Goal: Use online tool/utility: Utilize a website feature to perform a specific function

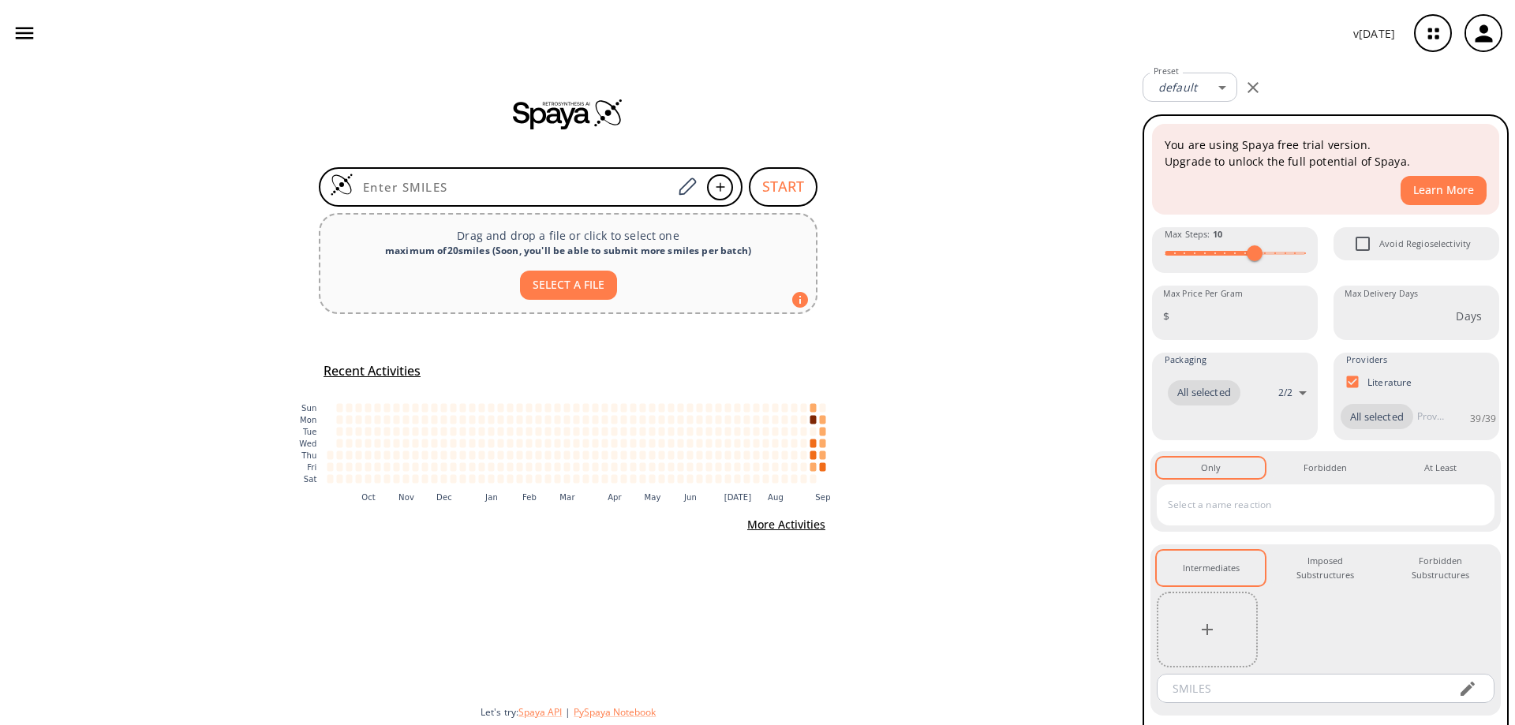
type input "COC(C1=C(C=C(S2)Cl)C2=NC(Cl)=C1)=O"
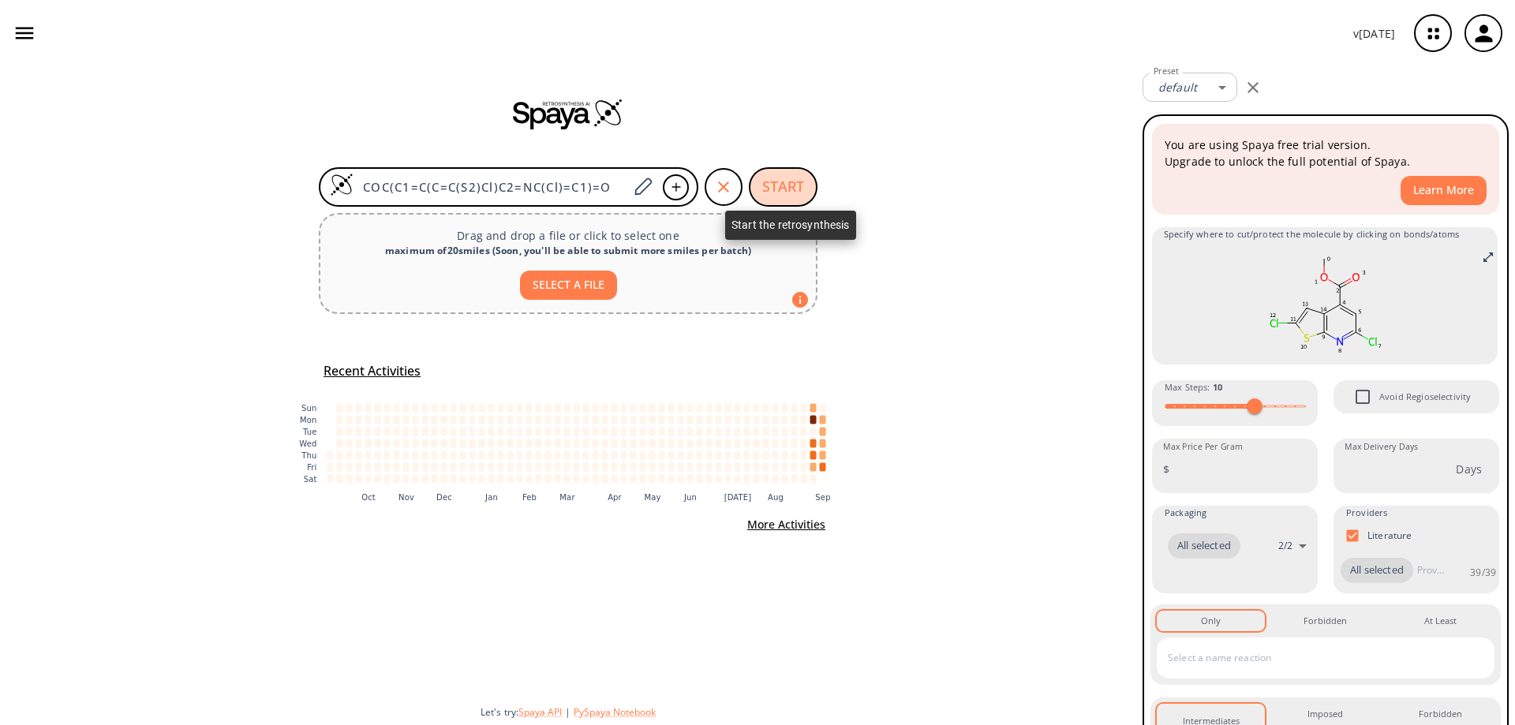
click at [773, 185] on button "START" at bounding box center [783, 186] width 69 height 39
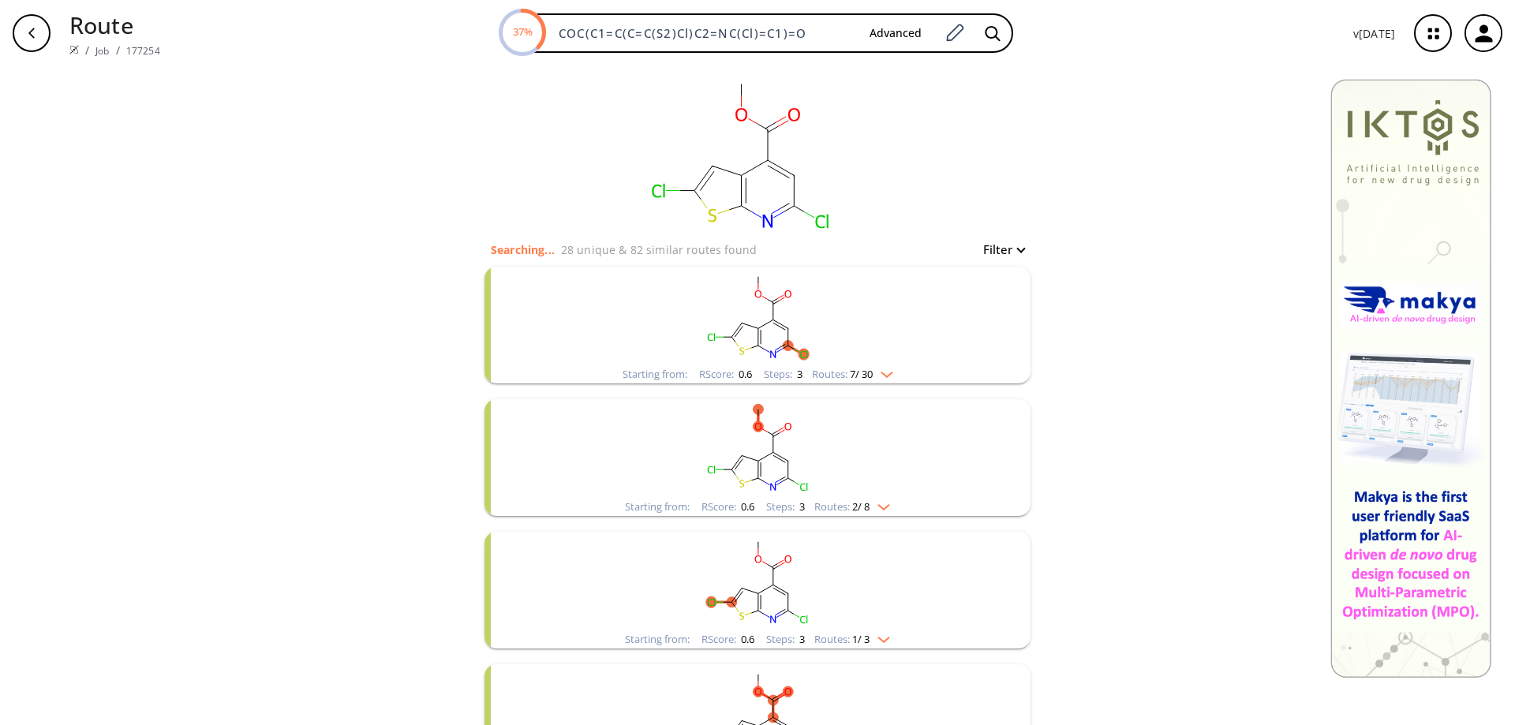
click at [767, 328] on rect "clusters" at bounding box center [757, 316] width 410 height 99
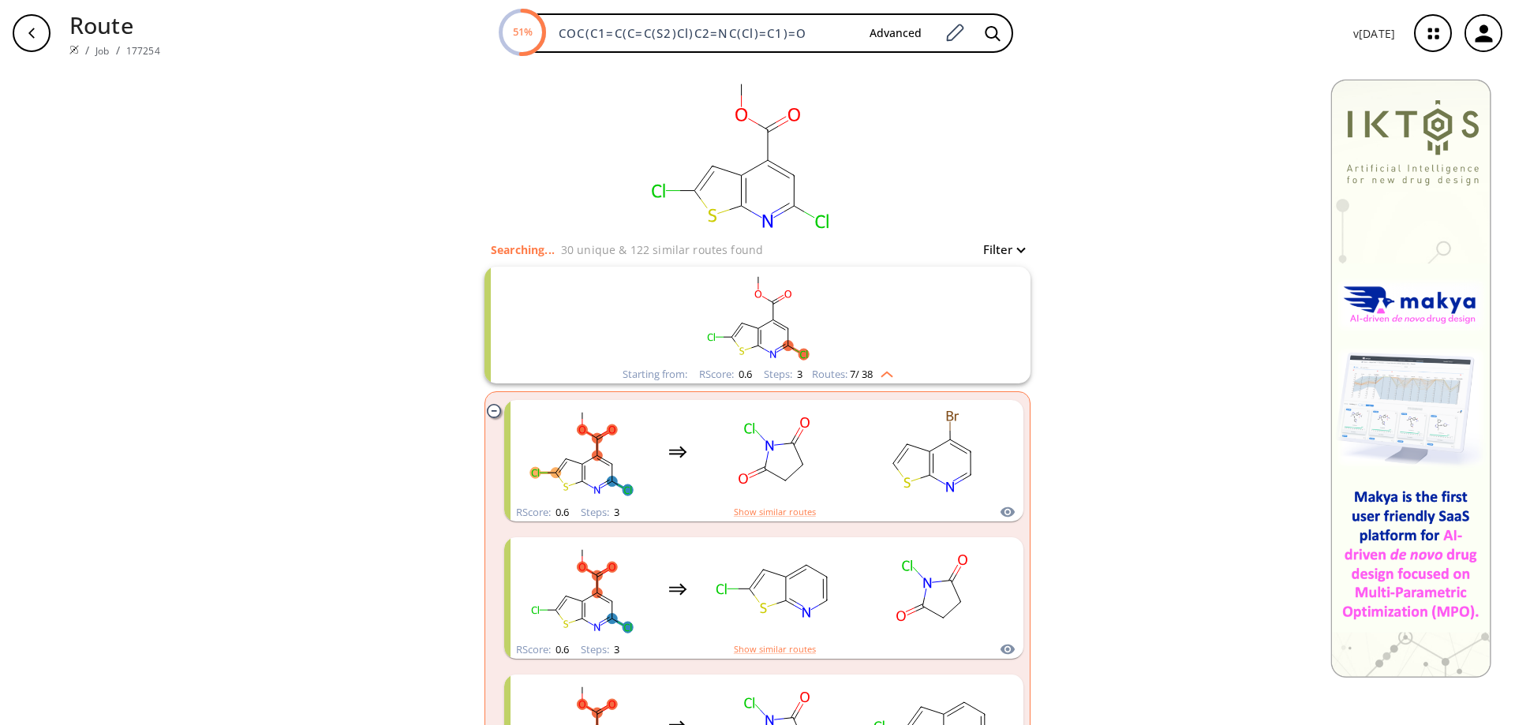
click at [767, 328] on rect "clusters" at bounding box center [757, 316] width 410 height 99
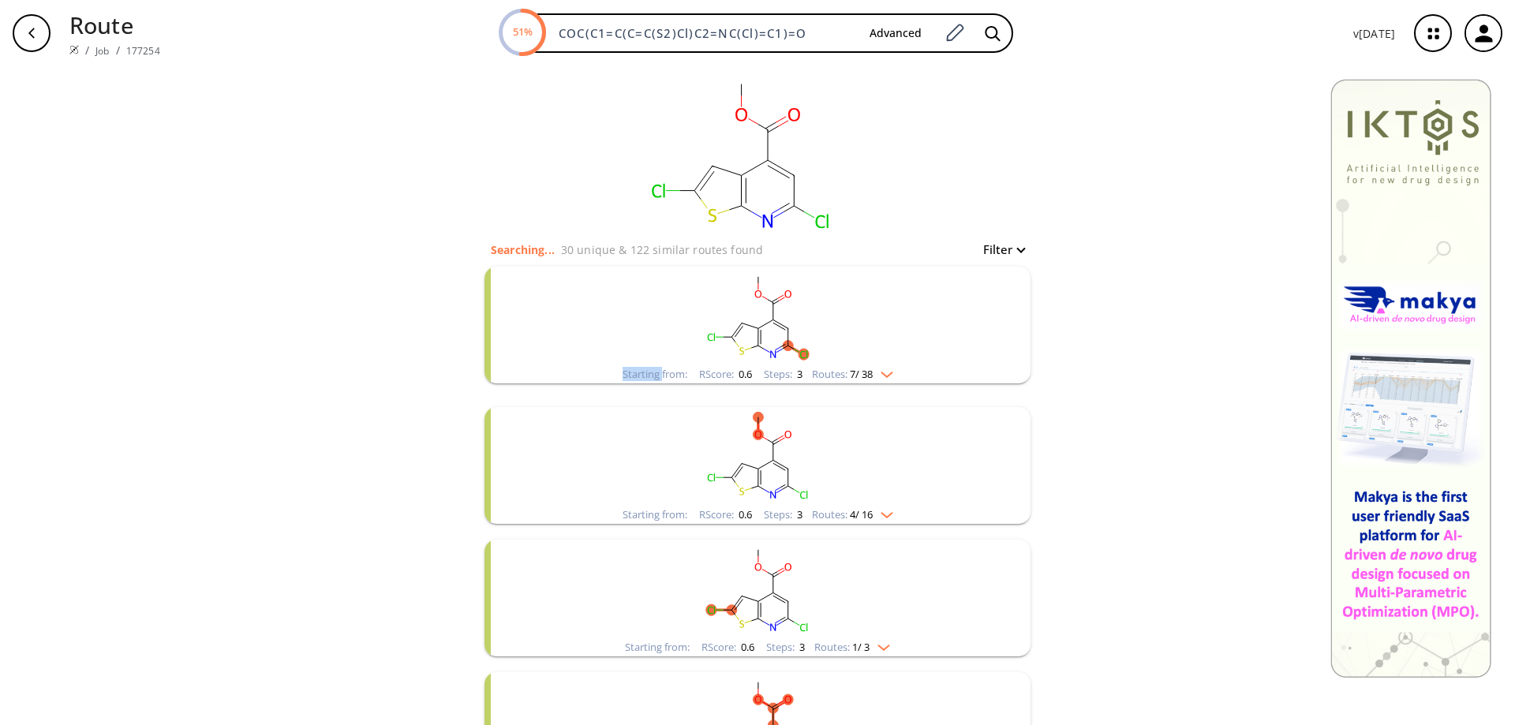
click at [767, 328] on rect "clusters" at bounding box center [757, 316] width 410 height 99
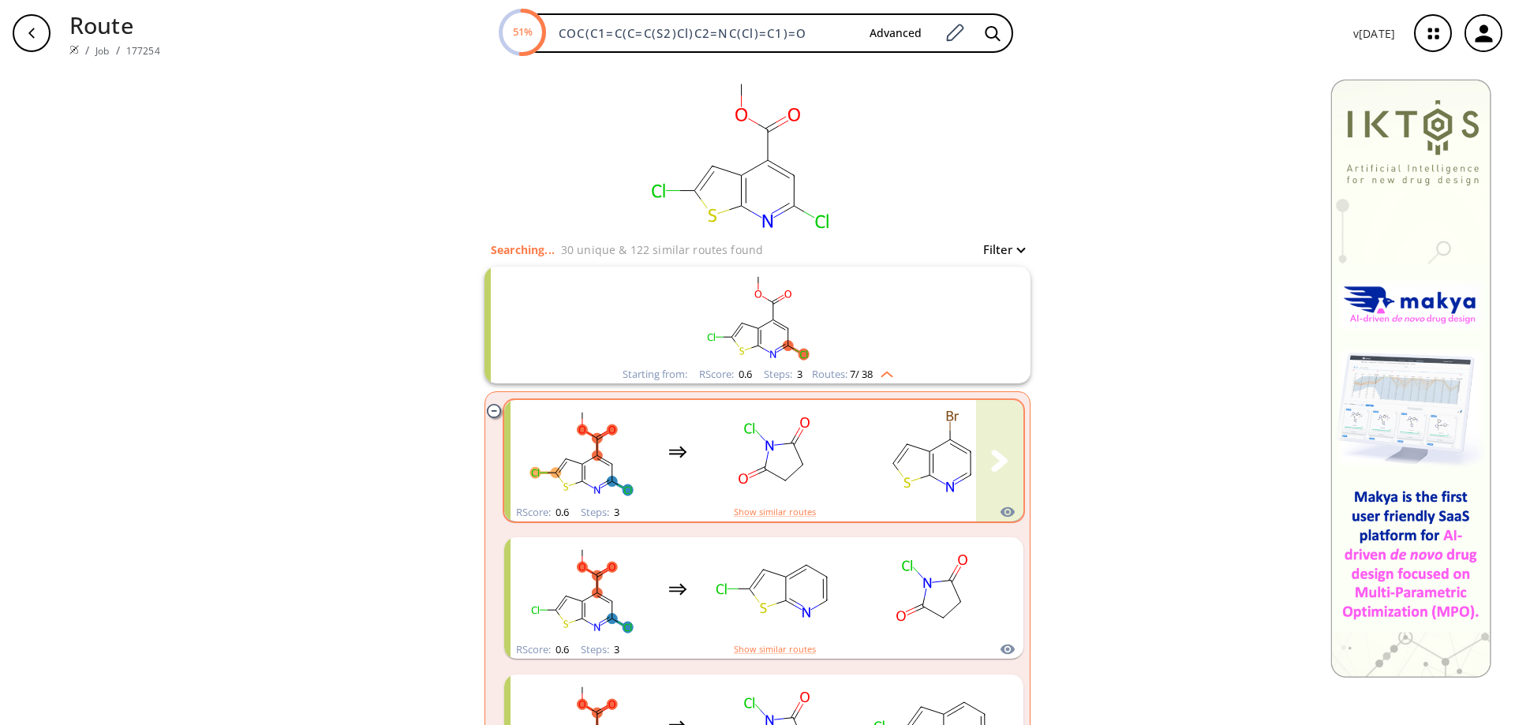
click at [780, 447] on rect "clusters" at bounding box center [774, 452] width 142 height 99
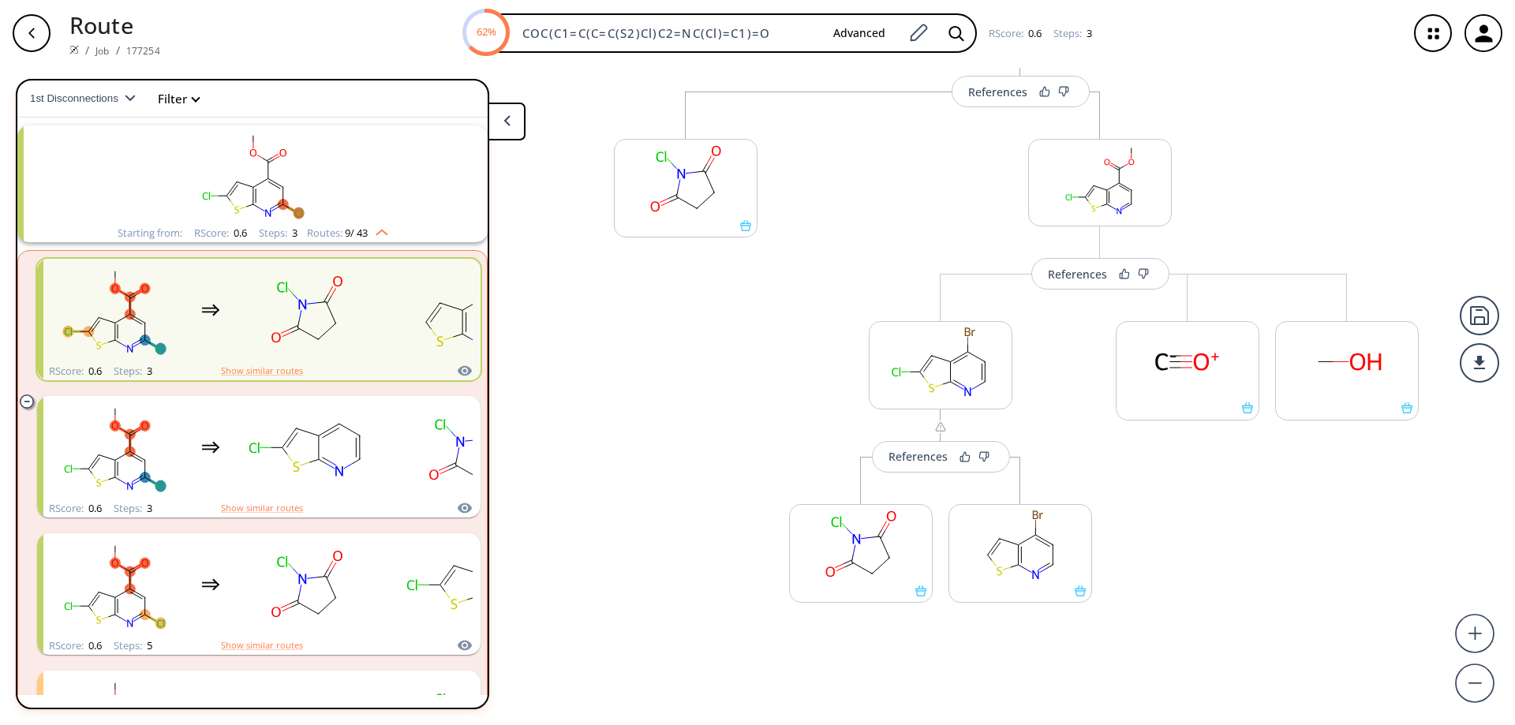
scroll to position [182, 0]
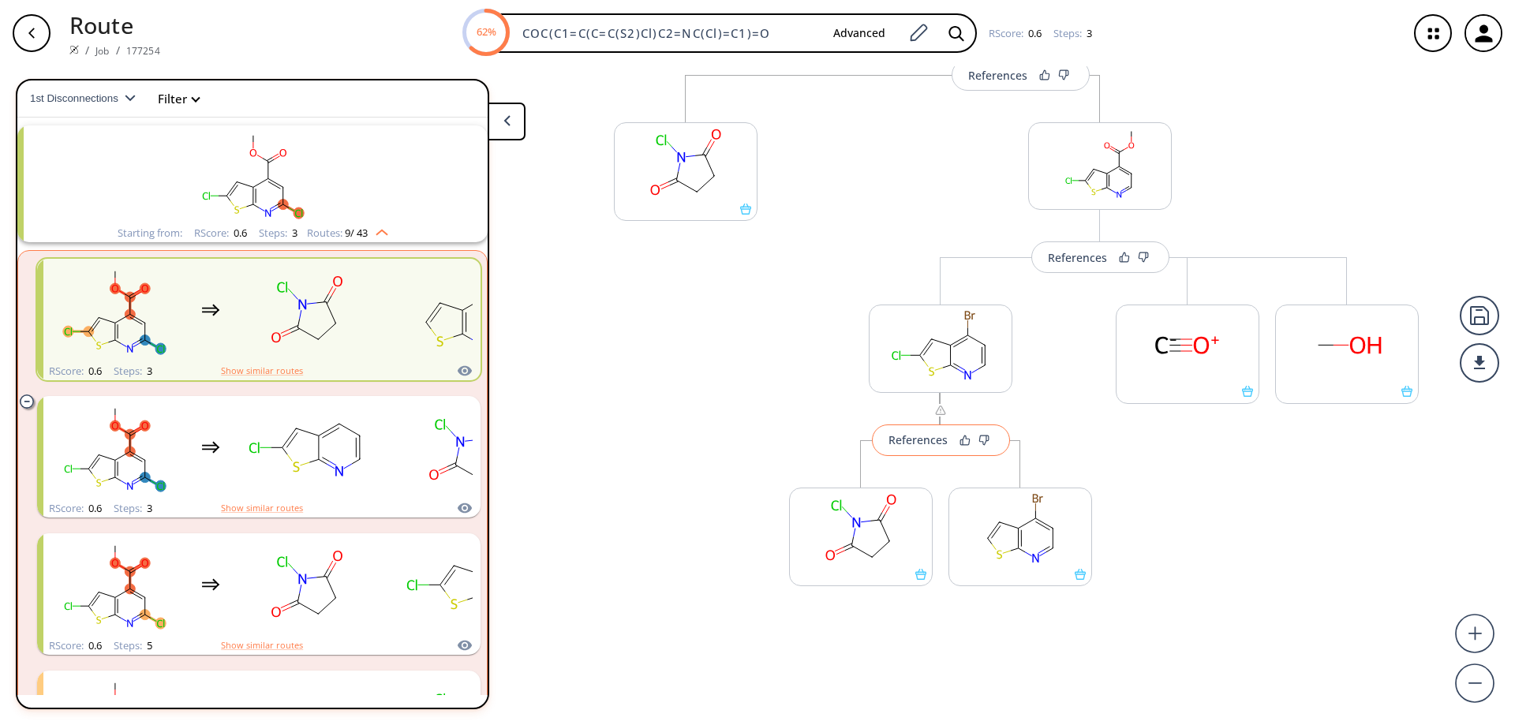
click at [908, 444] on div "References" at bounding box center [918, 440] width 59 height 10
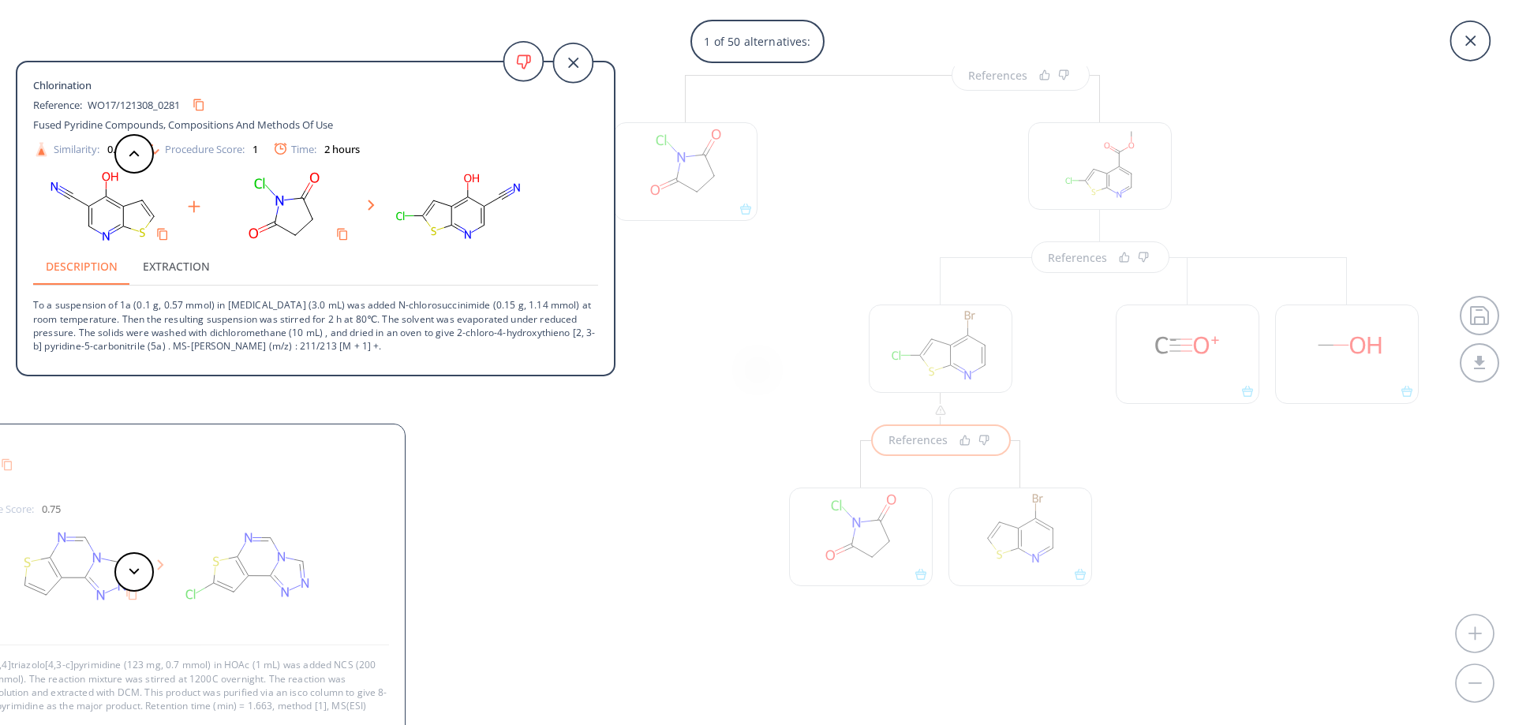
scroll to position [0, 0]
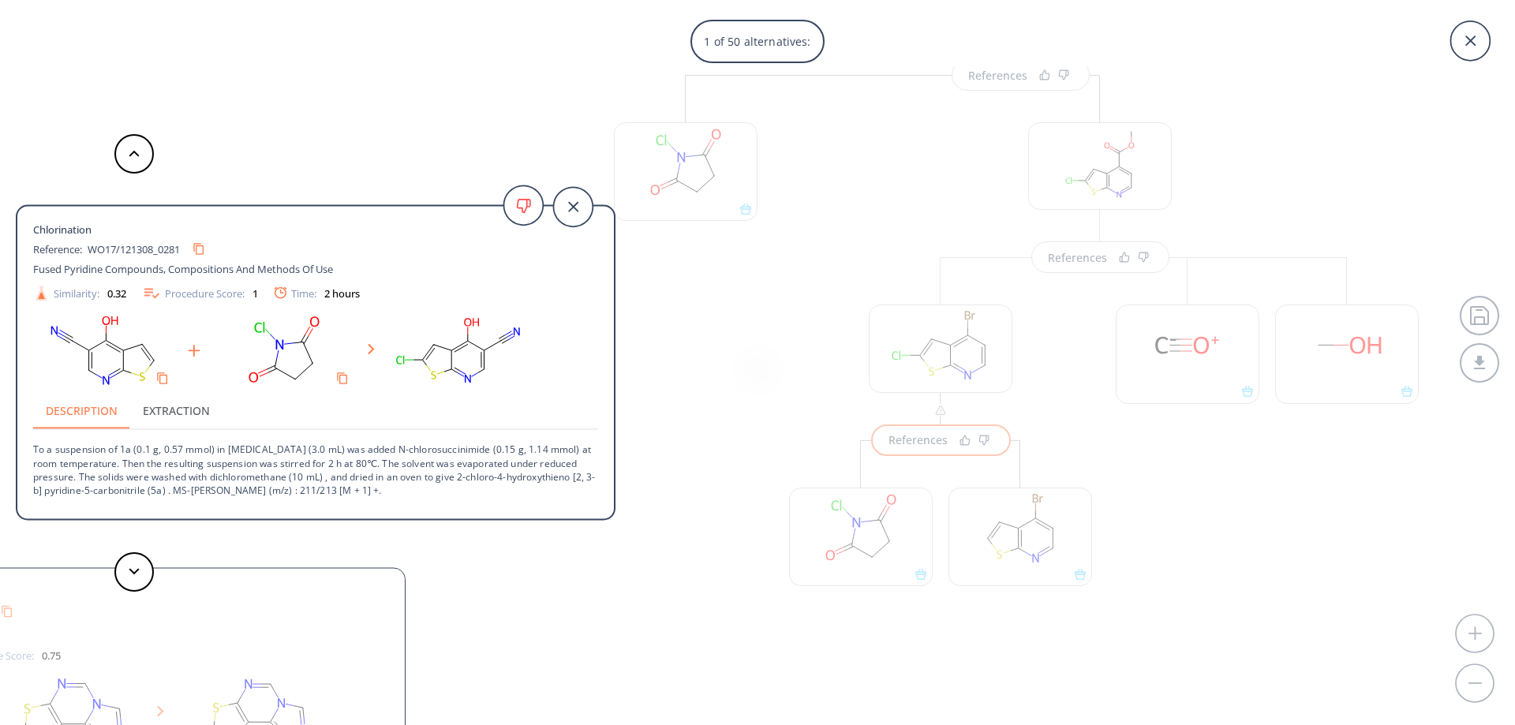
click at [185, 413] on button "Extraction" at bounding box center [176, 410] width 92 height 38
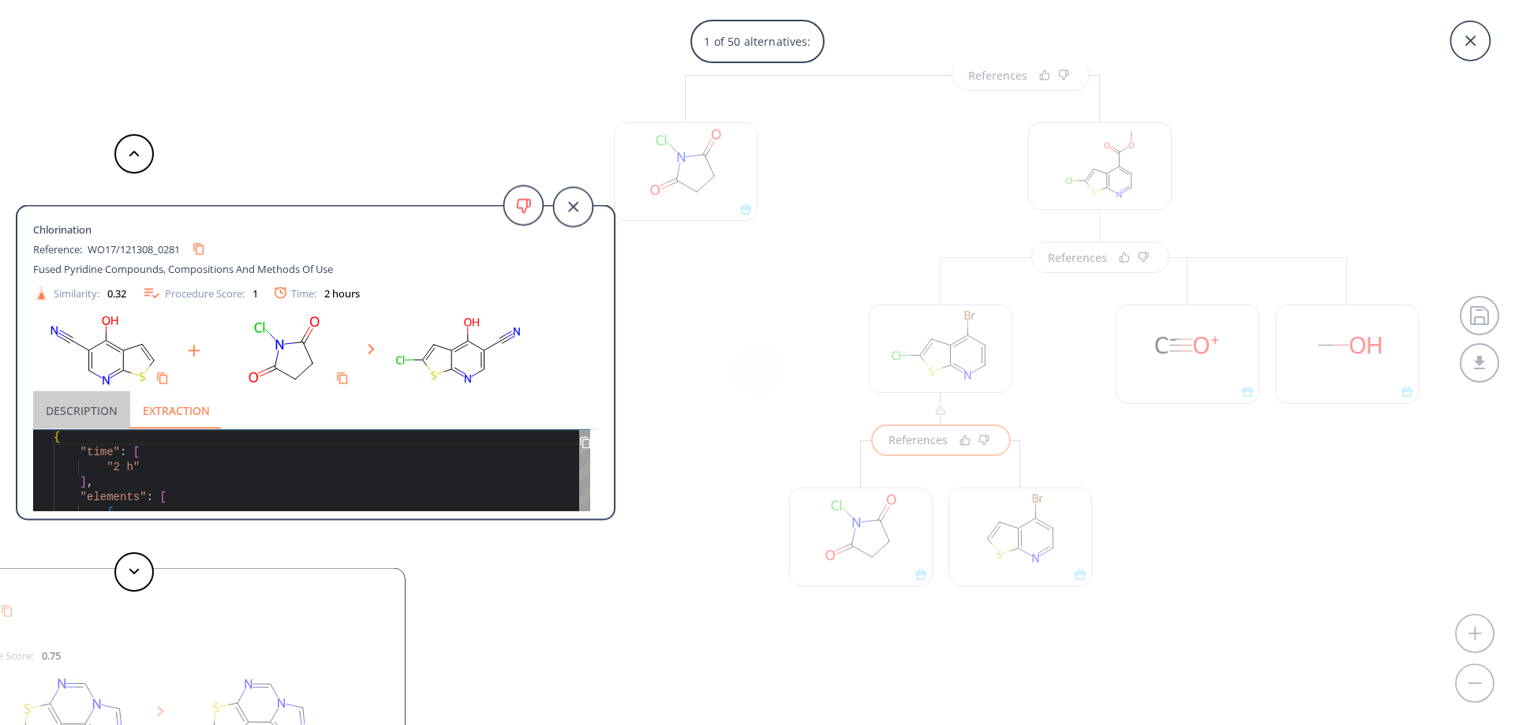
click at [69, 408] on button "Description" at bounding box center [81, 410] width 97 height 38
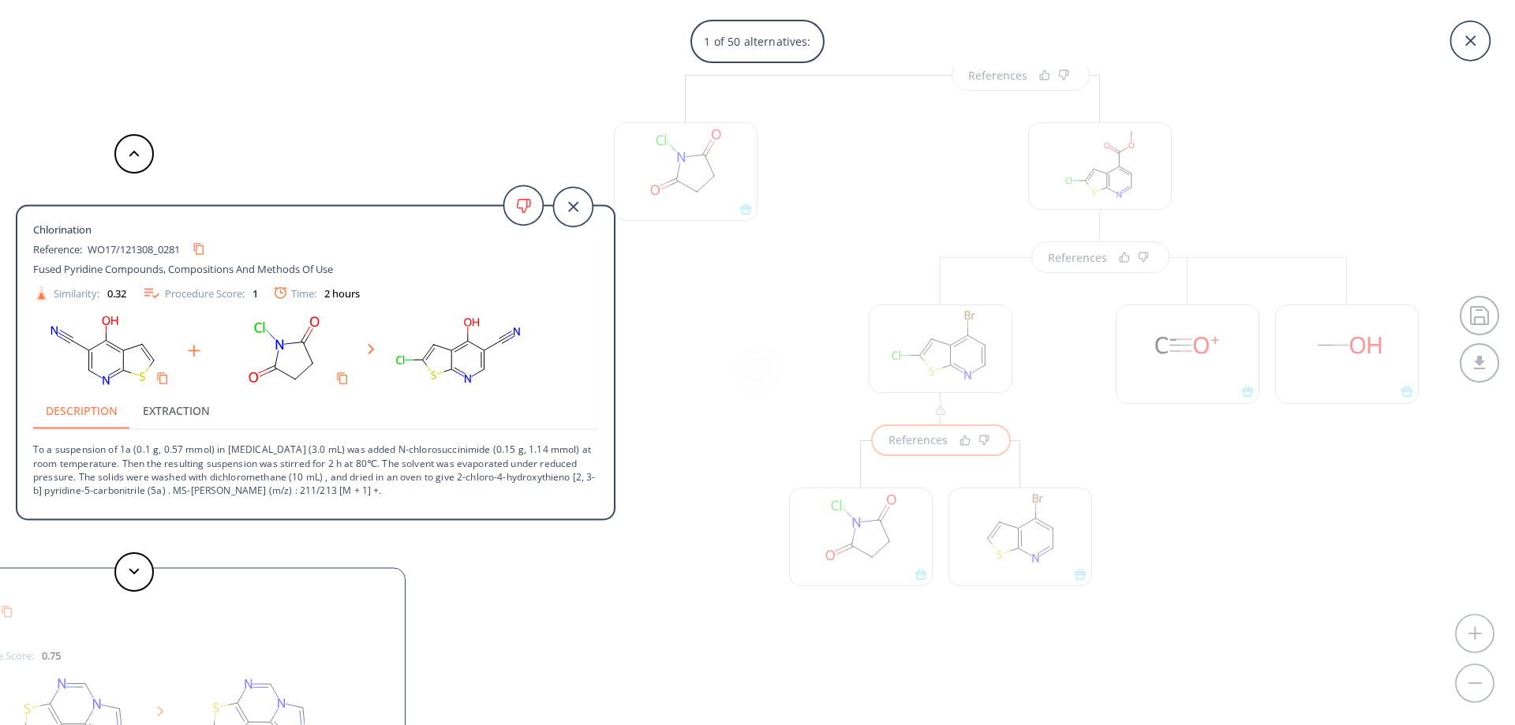
click at [157, 298] on icon at bounding box center [151, 294] width 15 height 10
click at [184, 295] on div "Procedure Score: 1" at bounding box center [200, 293] width 116 height 19
click at [803, 319] on div "1 of 50 alternatives: Chlorination Reference: WO17/121308_0281 Fused Pyridine C…" at bounding box center [757, 362] width 1515 height 725
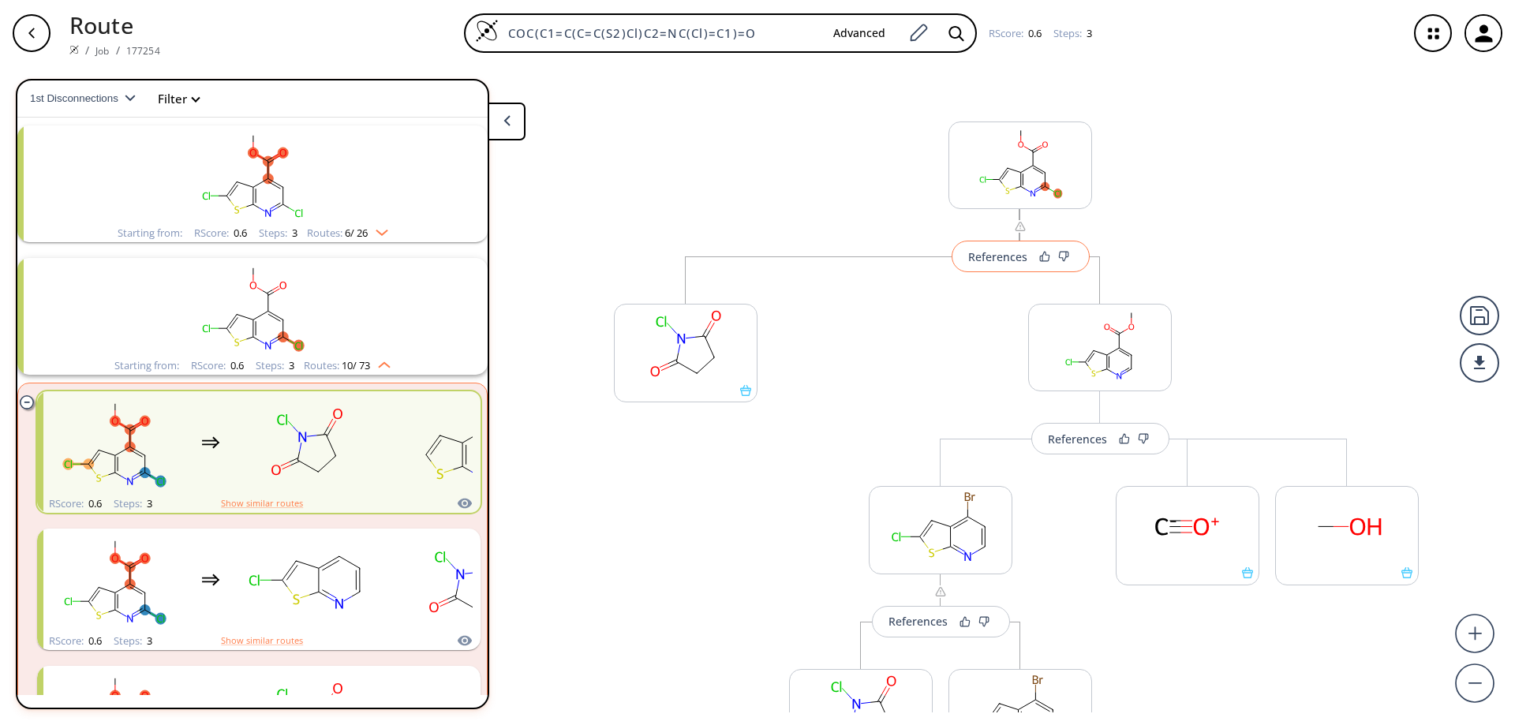
click at [1000, 262] on div "References" at bounding box center [997, 257] width 59 height 10
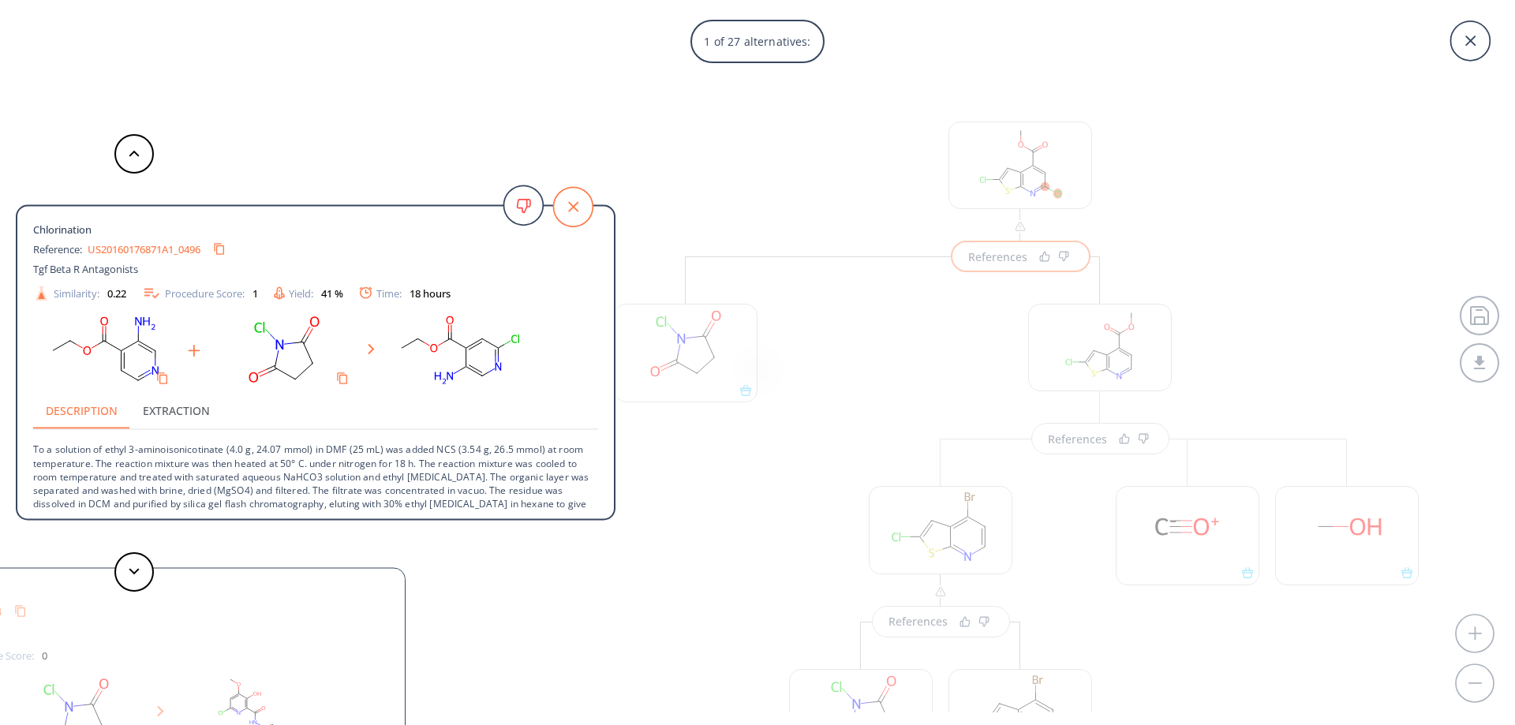
click at [573, 207] on icon at bounding box center [573, 207] width 10 height 10
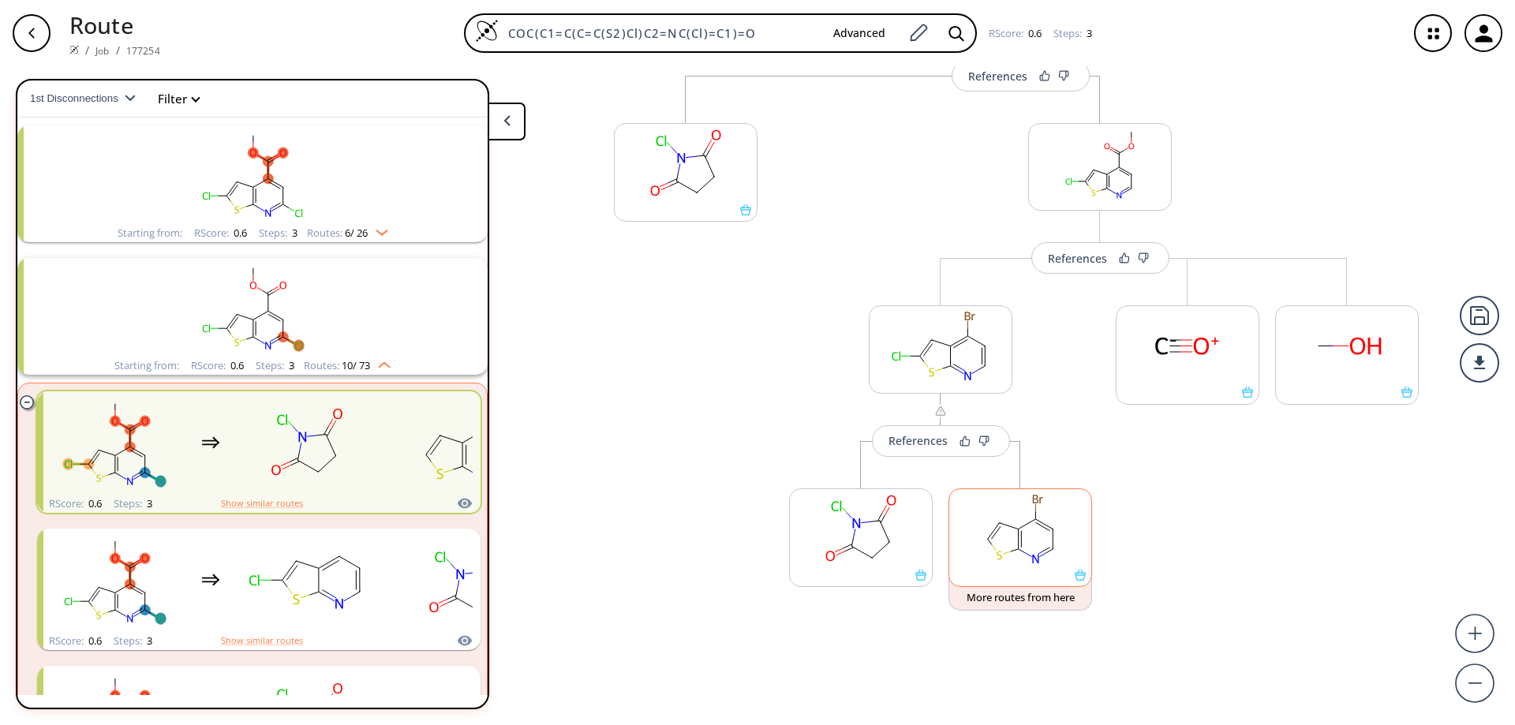
scroll to position [182, 0]
click at [939, 449] on button "References" at bounding box center [941, 441] width 138 height 32
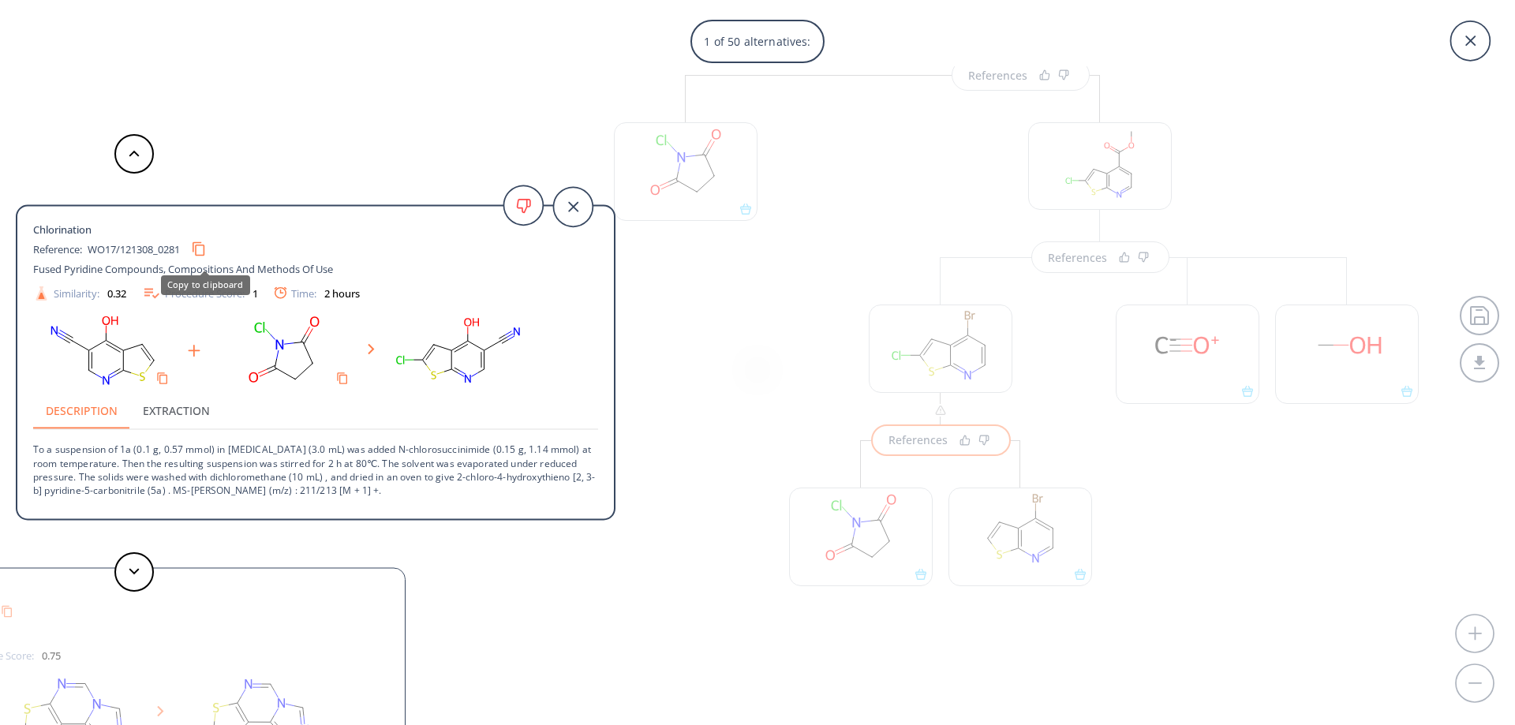
click at [198, 247] on icon "Copy to clipboard" at bounding box center [198, 249] width 15 height 15
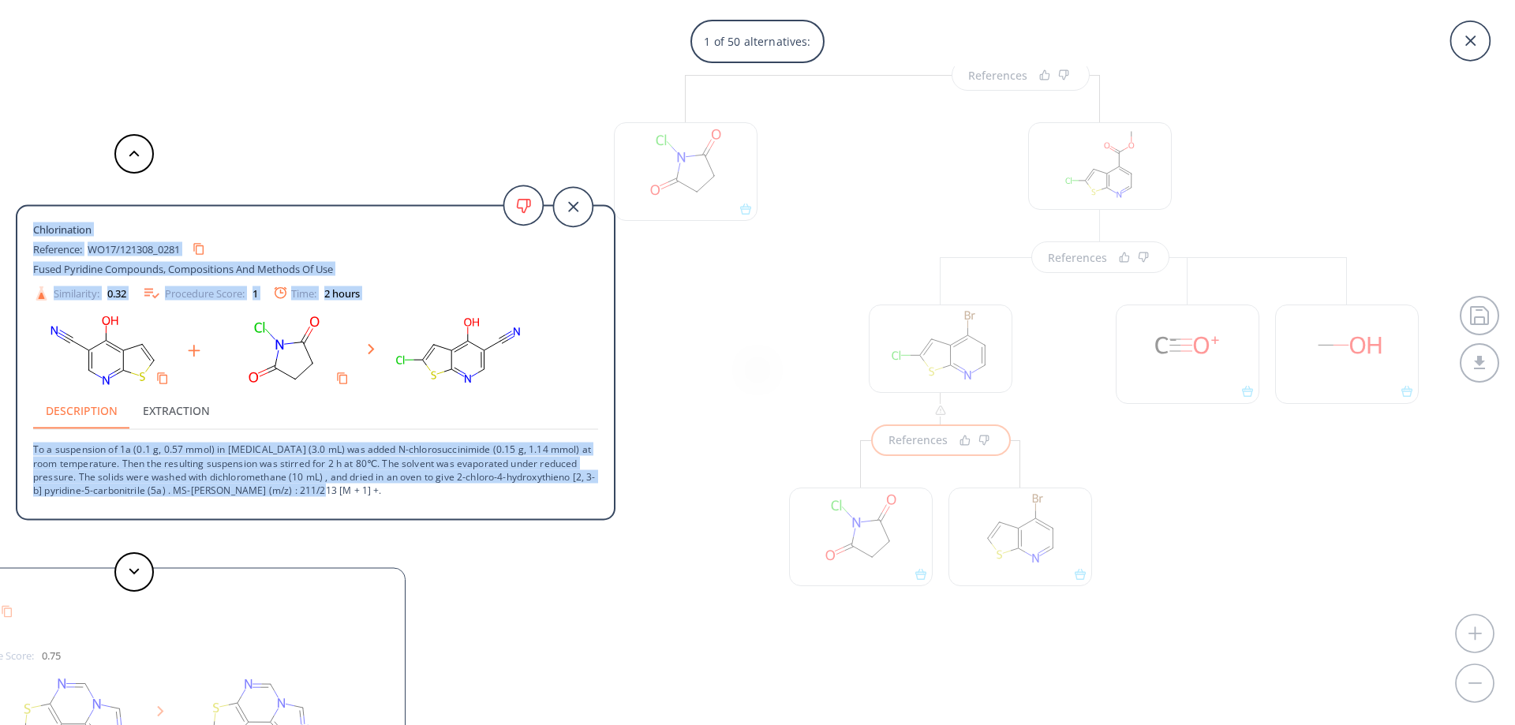
drag, startPoint x: 332, startPoint y: 499, endPoint x: 32, endPoint y: 225, distance: 406.7
click at [32, 225] on div "Chlorination Reference: WO17/121308_0281 Fused Pyridine Compounds, Compositions…" at bounding box center [315, 365] width 597 height 292
click at [341, 377] on icon "Copy to clipboard" at bounding box center [341, 378] width 13 height 13
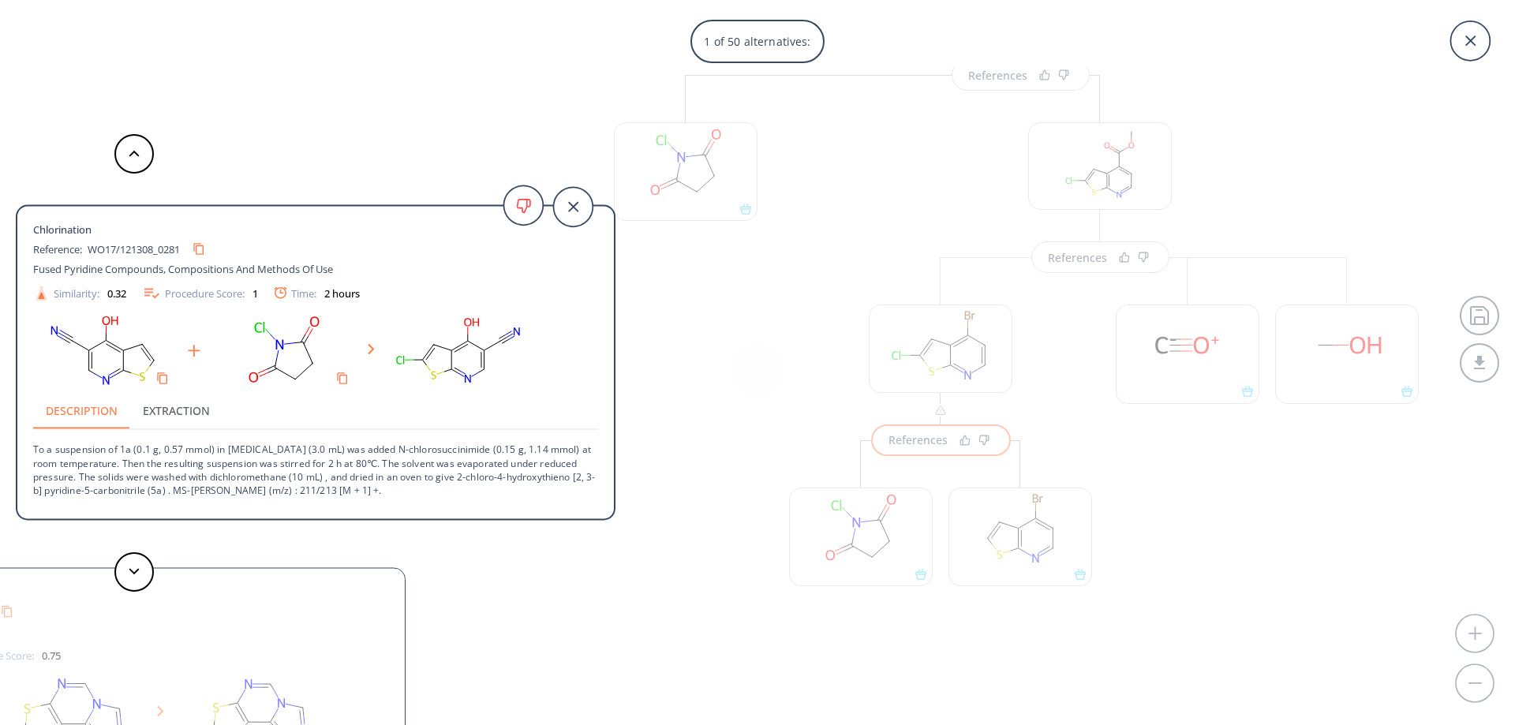
click at [1155, 537] on div "1 of 50 alternatives: Chlorination Reference: WO17/121308_0281 Fused Pyridine C…" at bounding box center [757, 362] width 1515 height 725
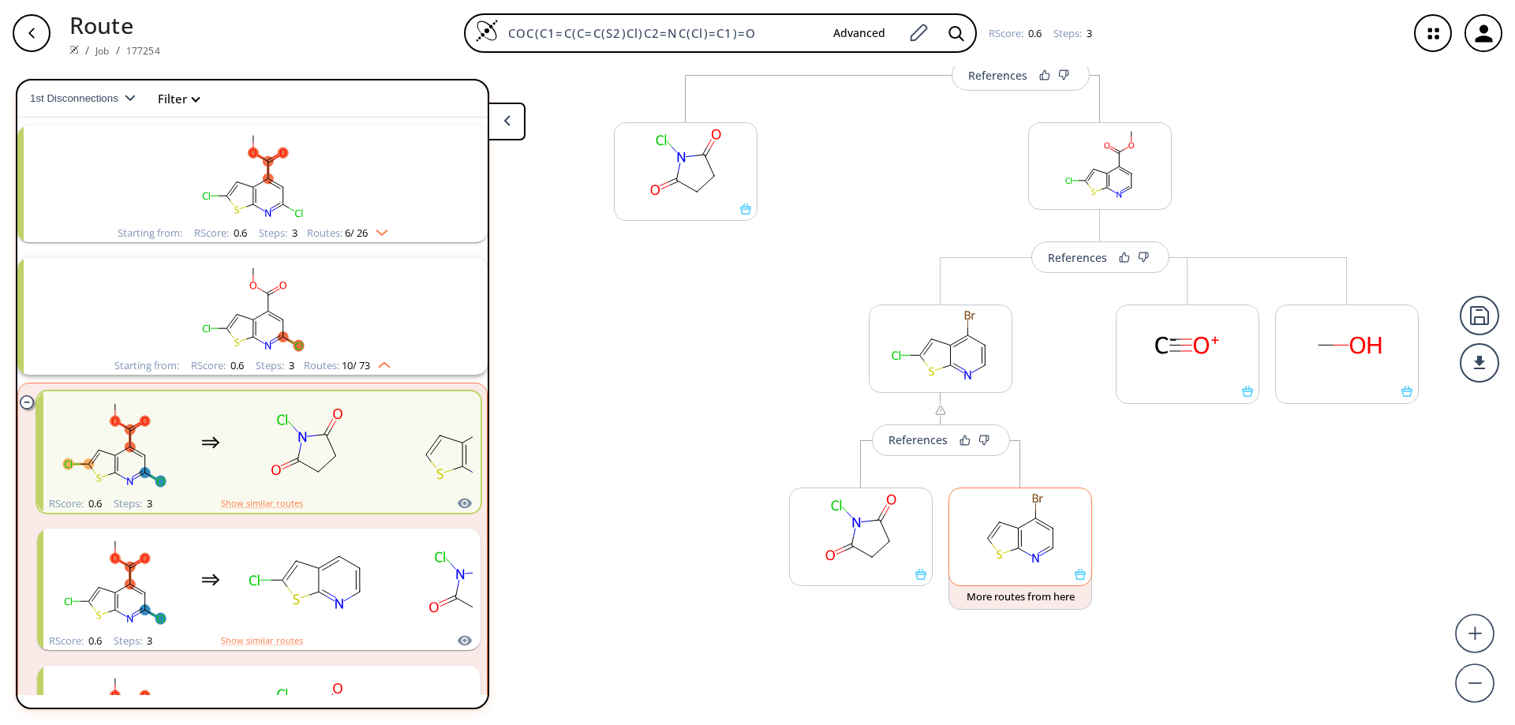
click at [1075, 579] on icon at bounding box center [1080, 574] width 11 height 11
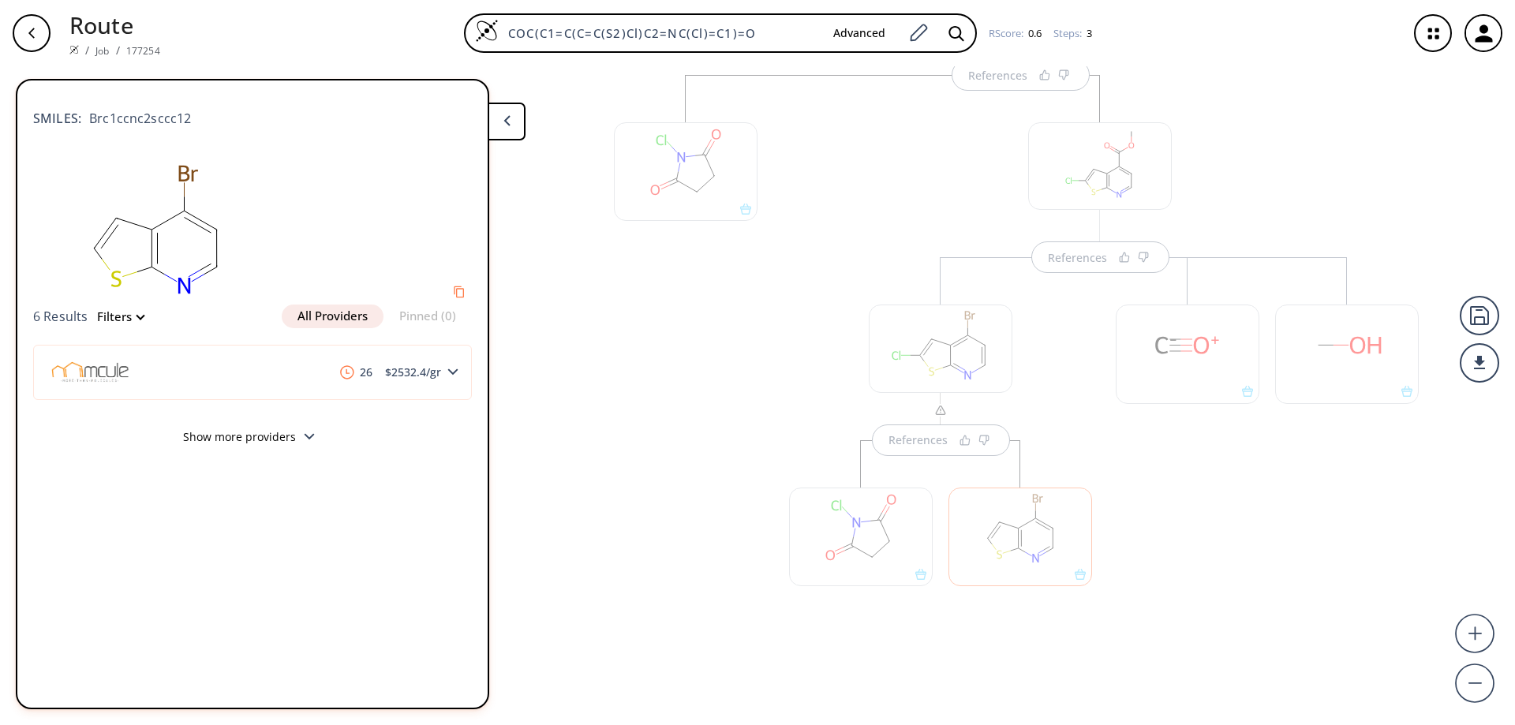
click at [508, 123] on polygon at bounding box center [507, 120] width 6 height 10
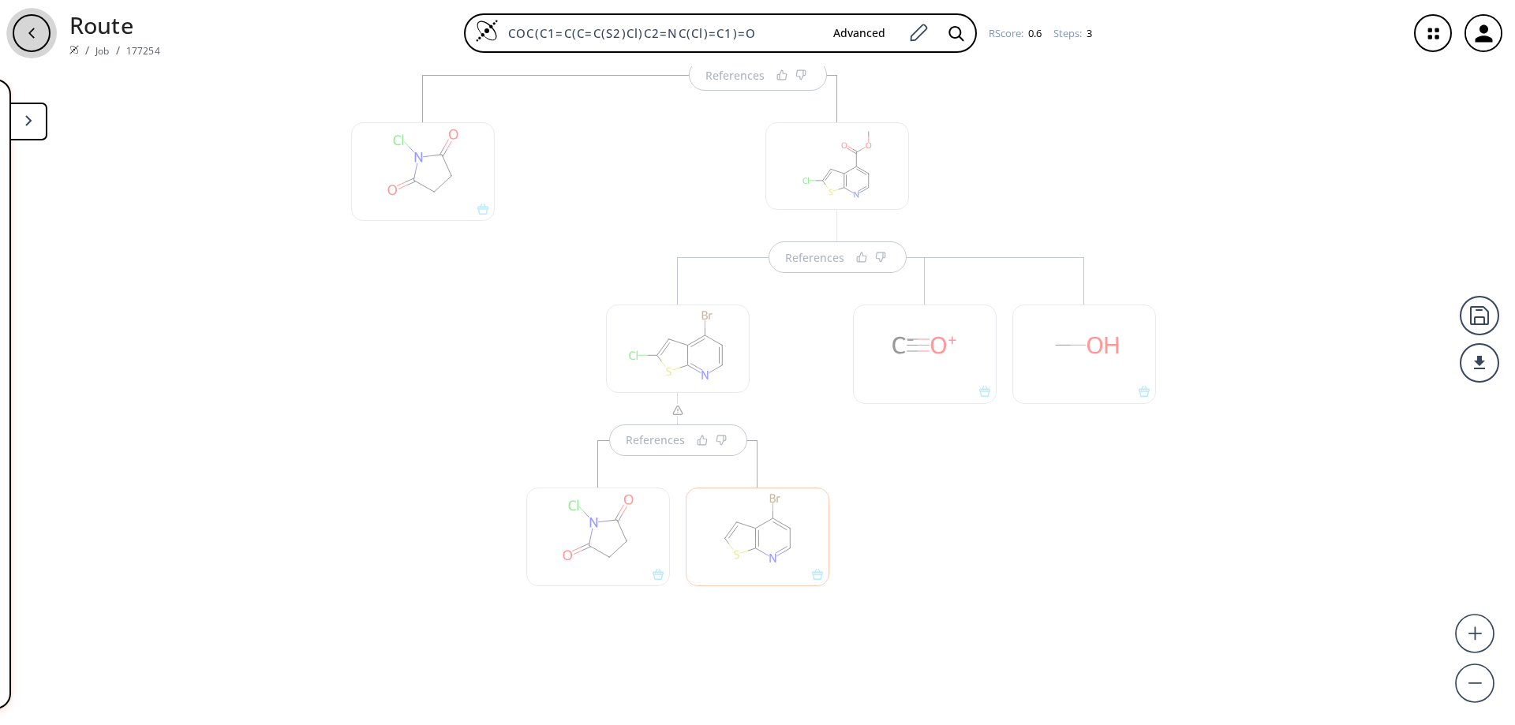
click at [34, 35] on icon "button" at bounding box center [31, 33] width 13 height 13
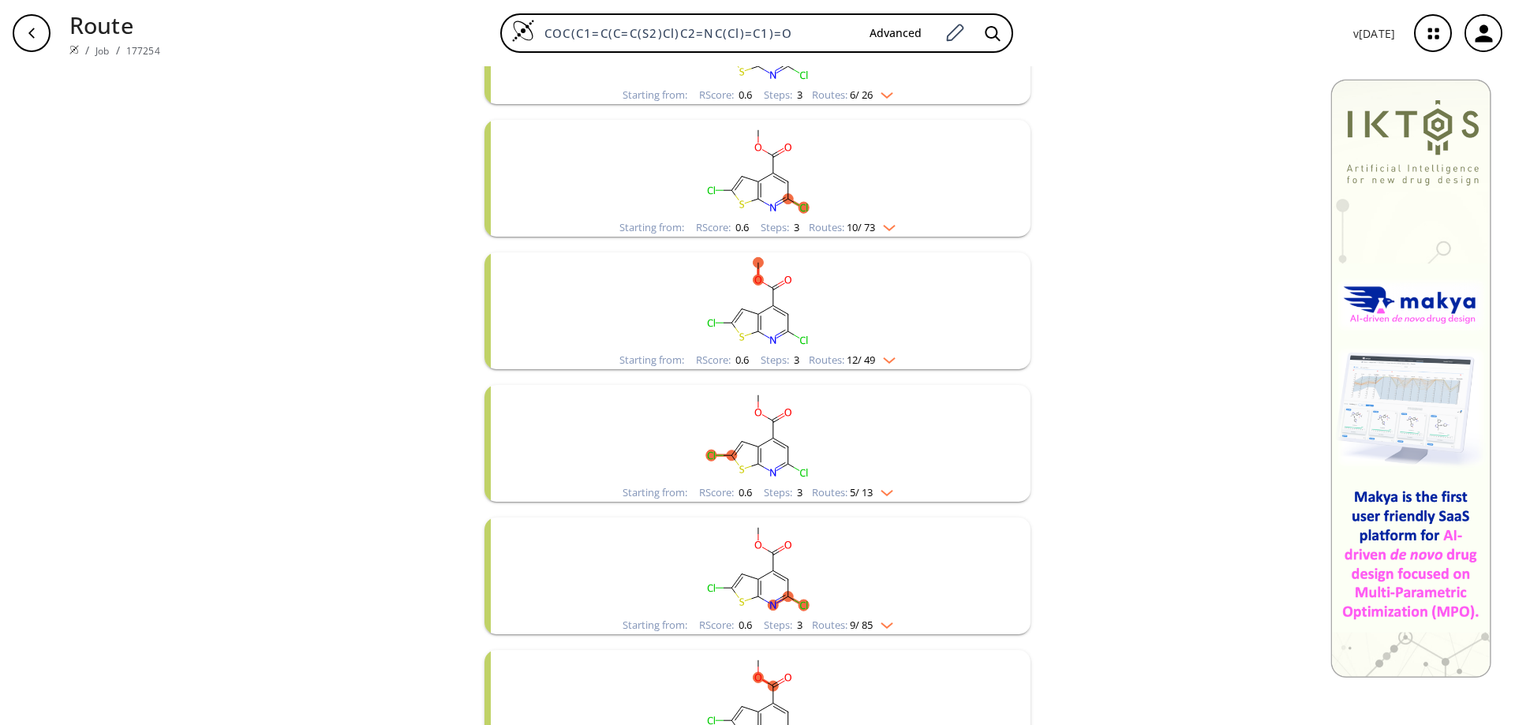
scroll to position [316, 0]
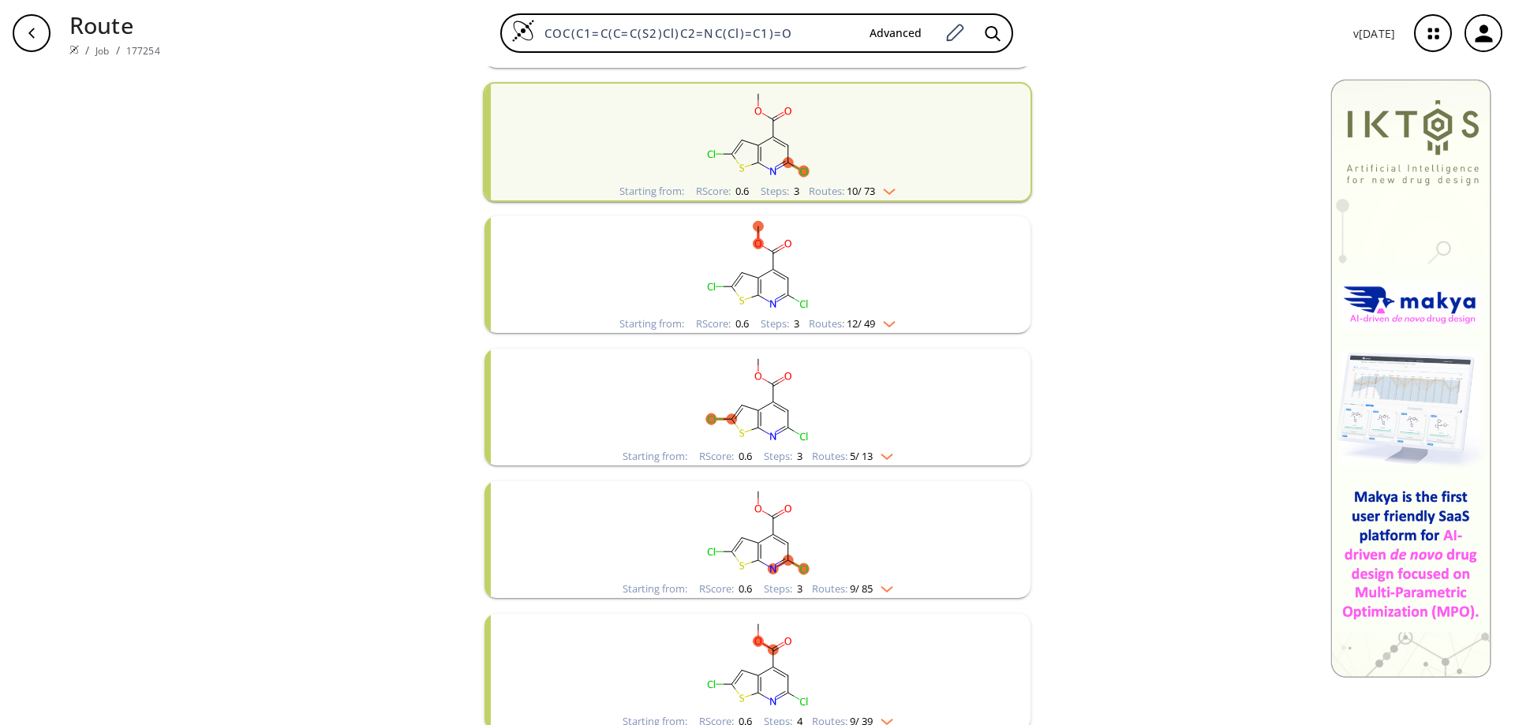
click at [749, 406] on rect "clusters" at bounding box center [757, 398] width 410 height 99
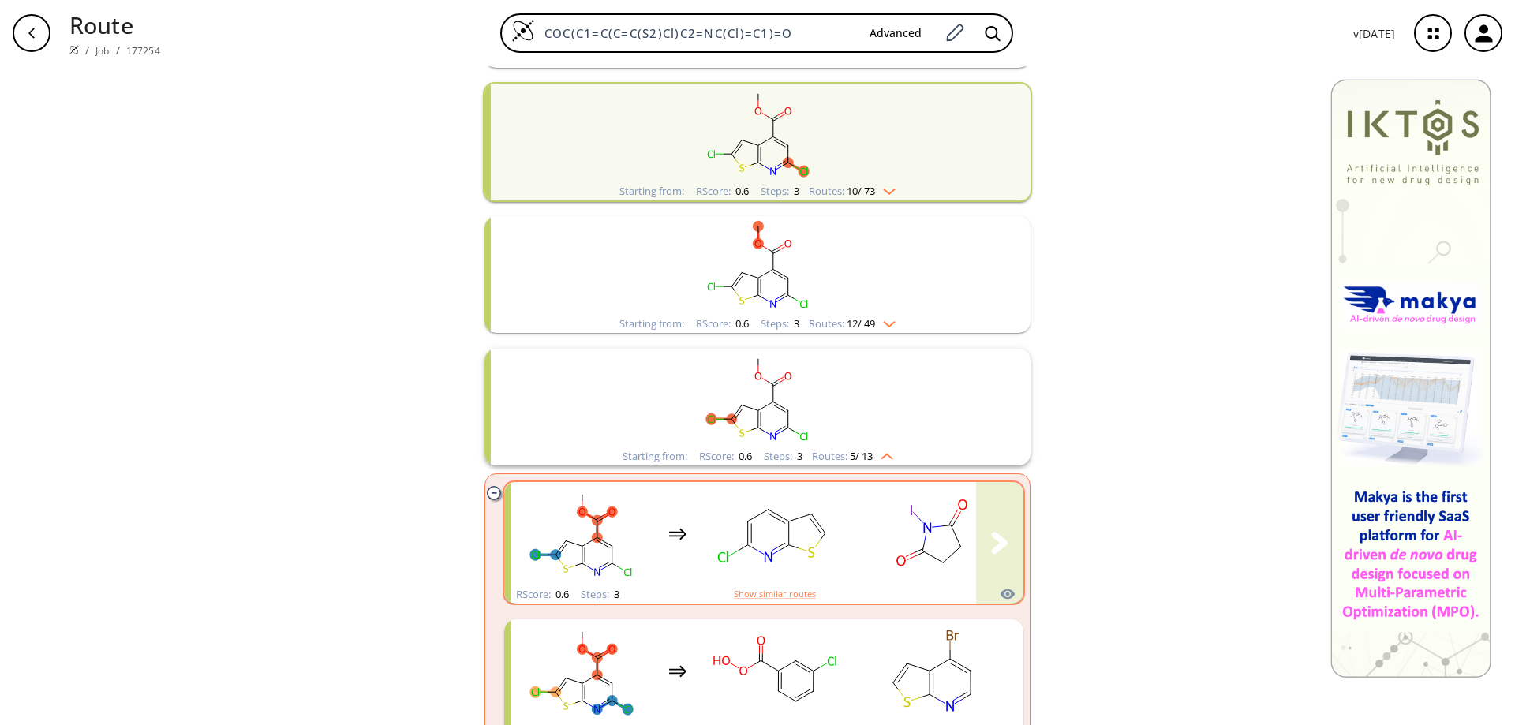
click at [789, 525] on ellipse "clusters" at bounding box center [789, 522] width 14 height 14
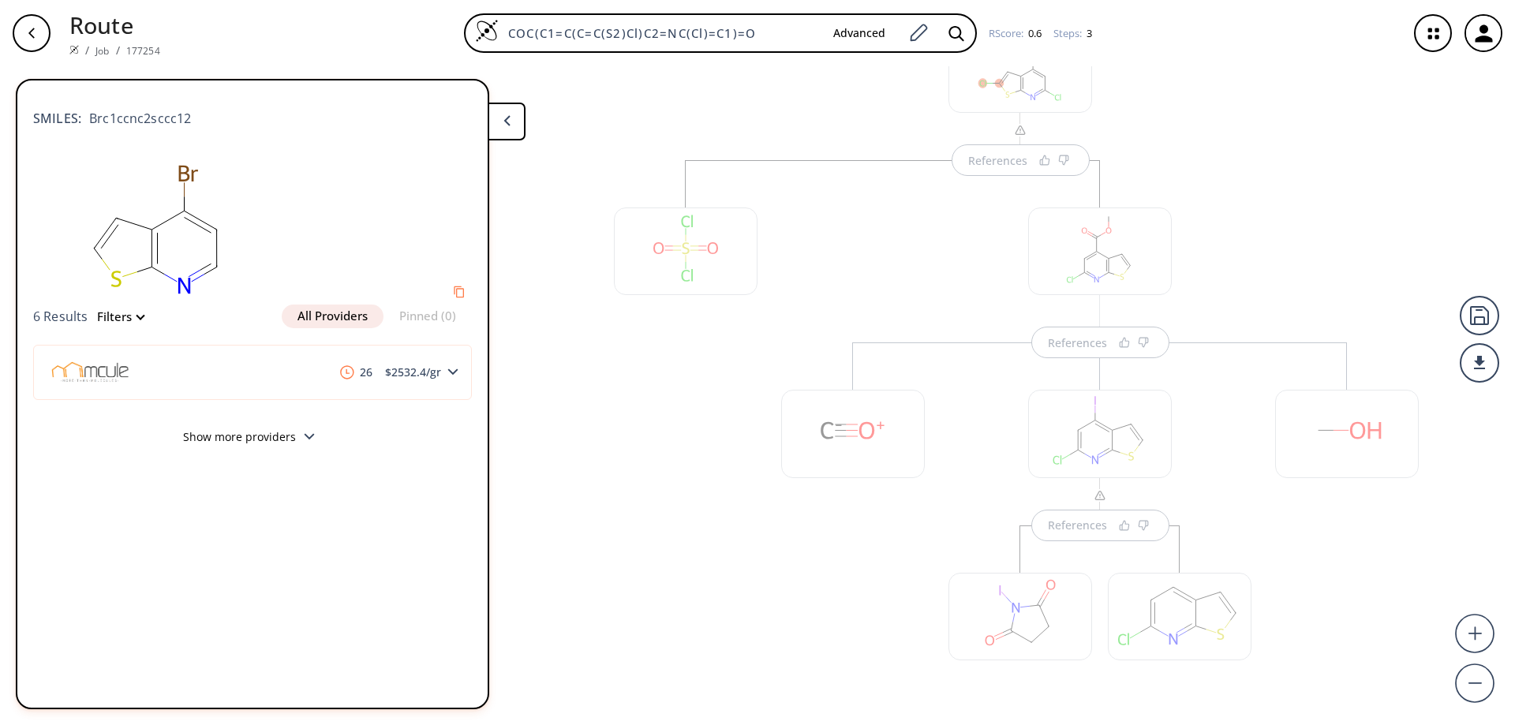
scroll to position [170, 0]
click at [672, 461] on div at bounding box center [685, 389] width 159 height 606
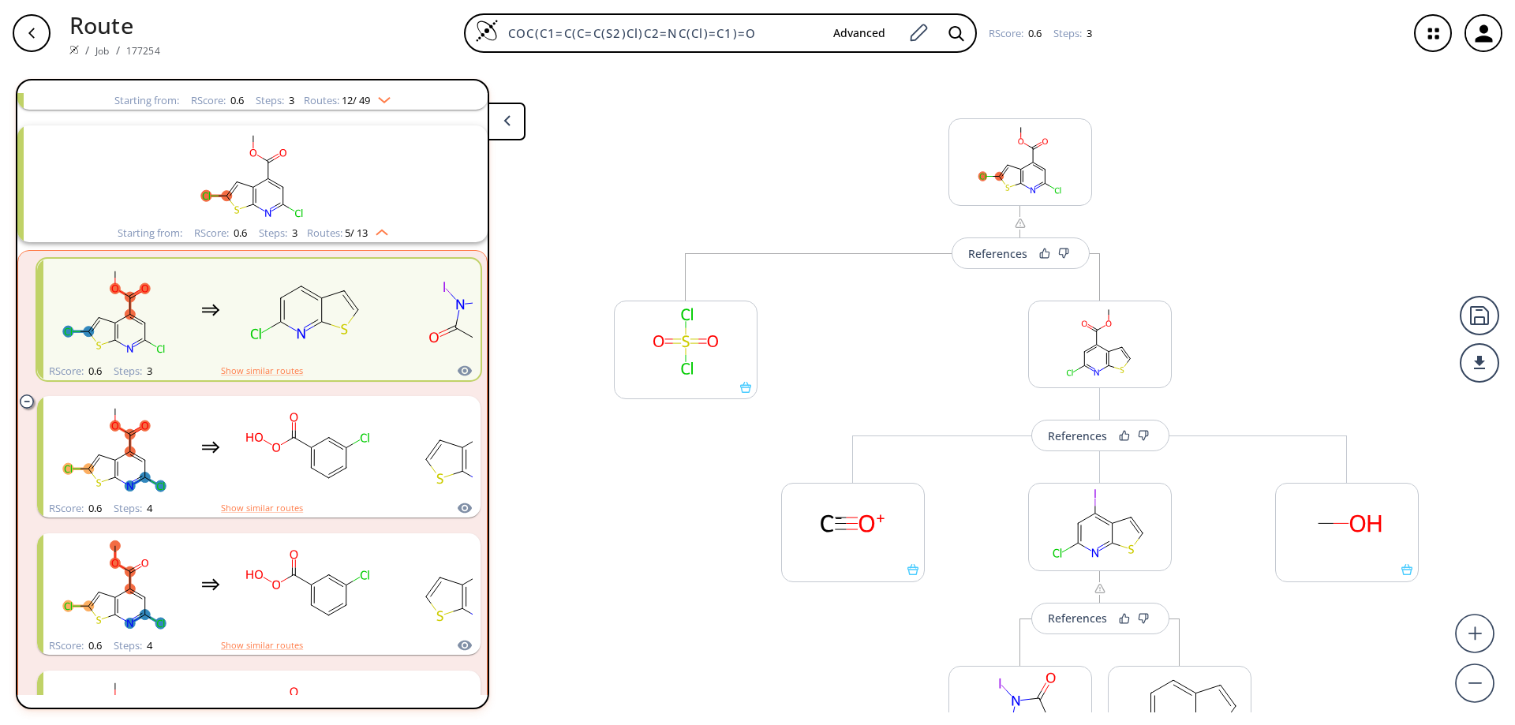
scroll to position [0, 0]
click at [987, 257] on div "References" at bounding box center [997, 257] width 59 height 10
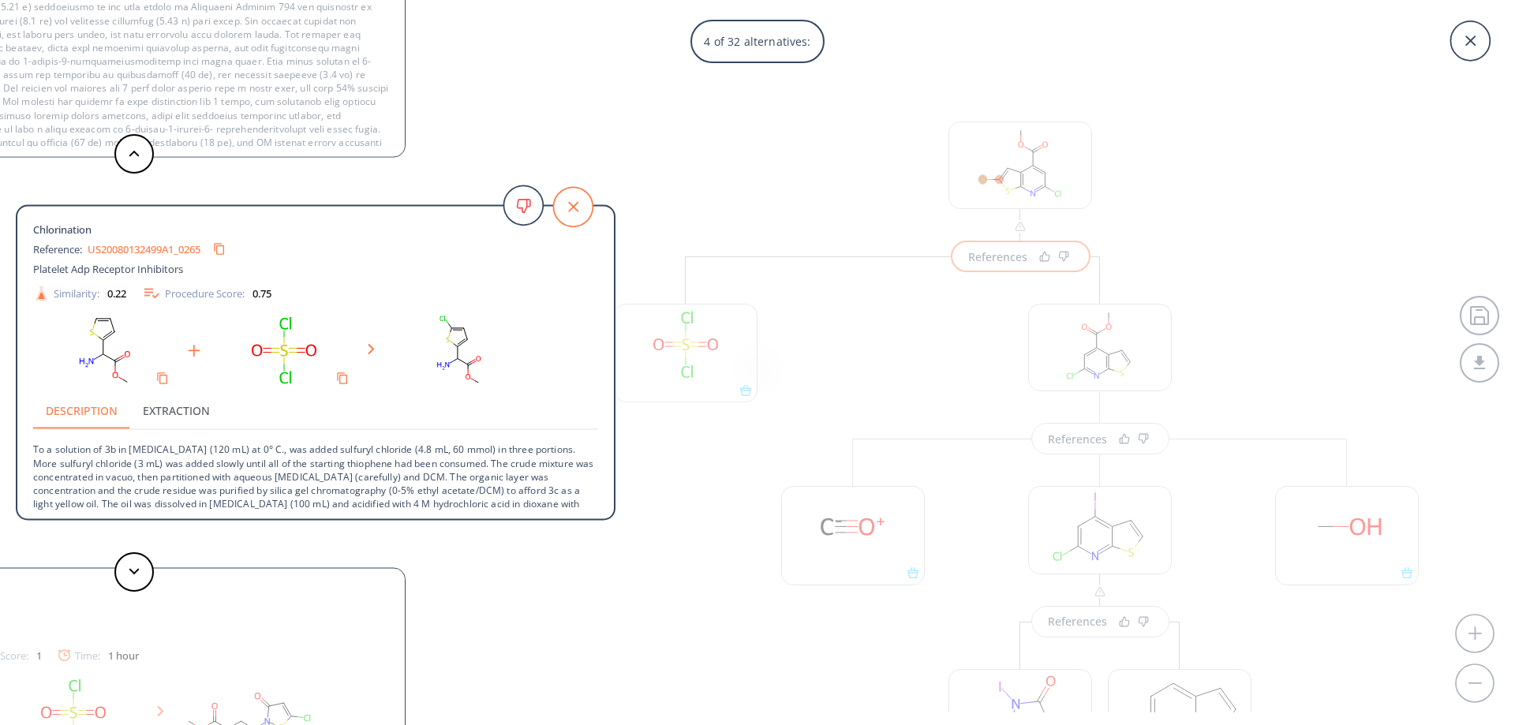
click at [567, 208] on icon at bounding box center [572, 206] width 39 height 39
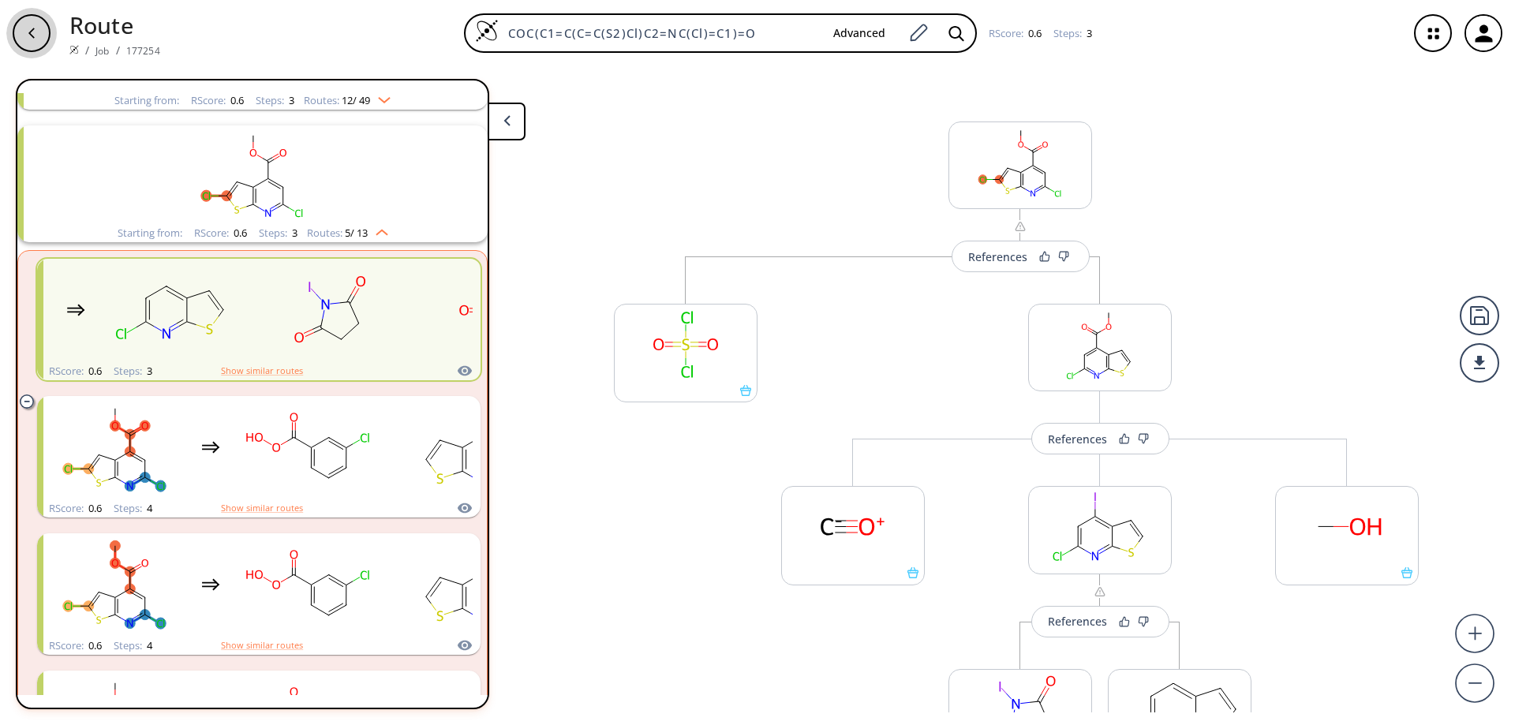
click at [36, 40] on div "button" at bounding box center [32, 33] width 38 height 38
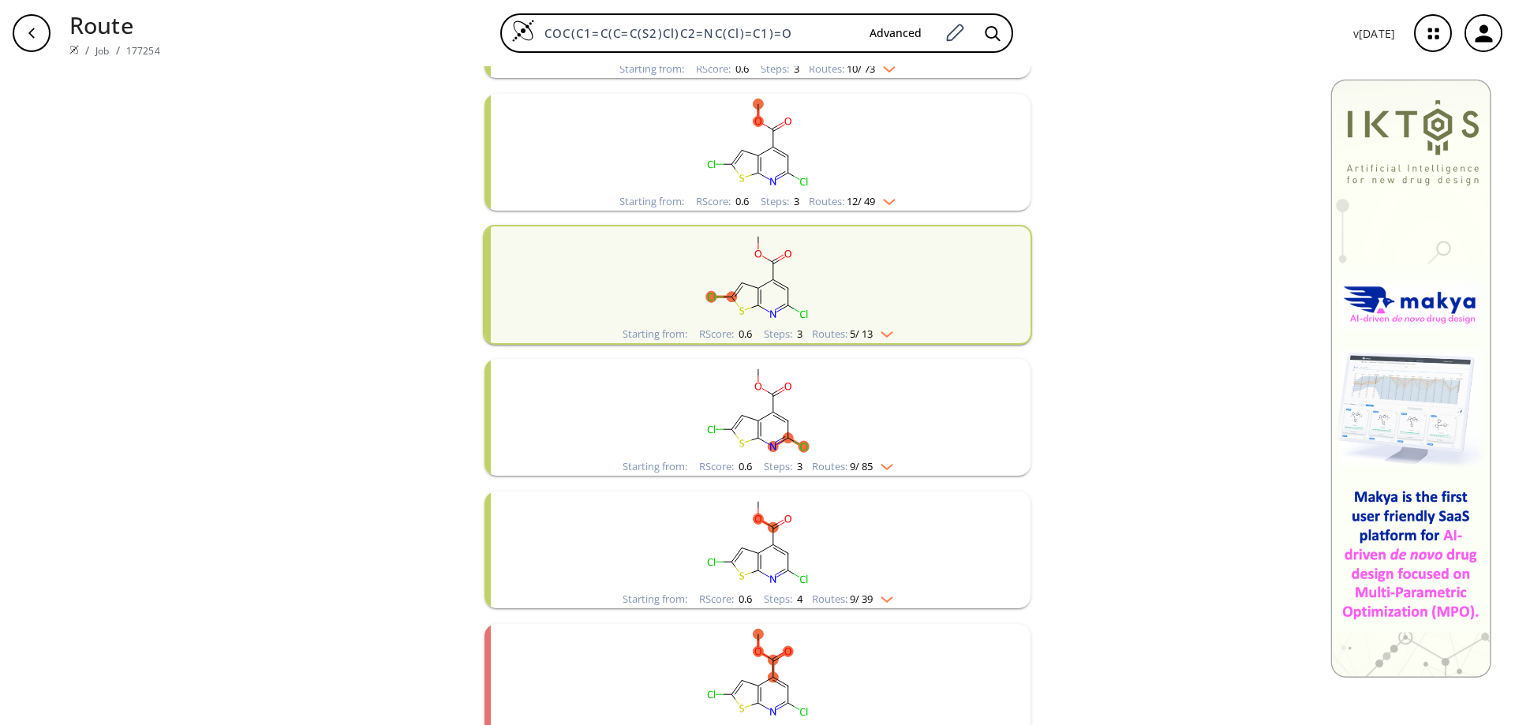
scroll to position [462, 0]
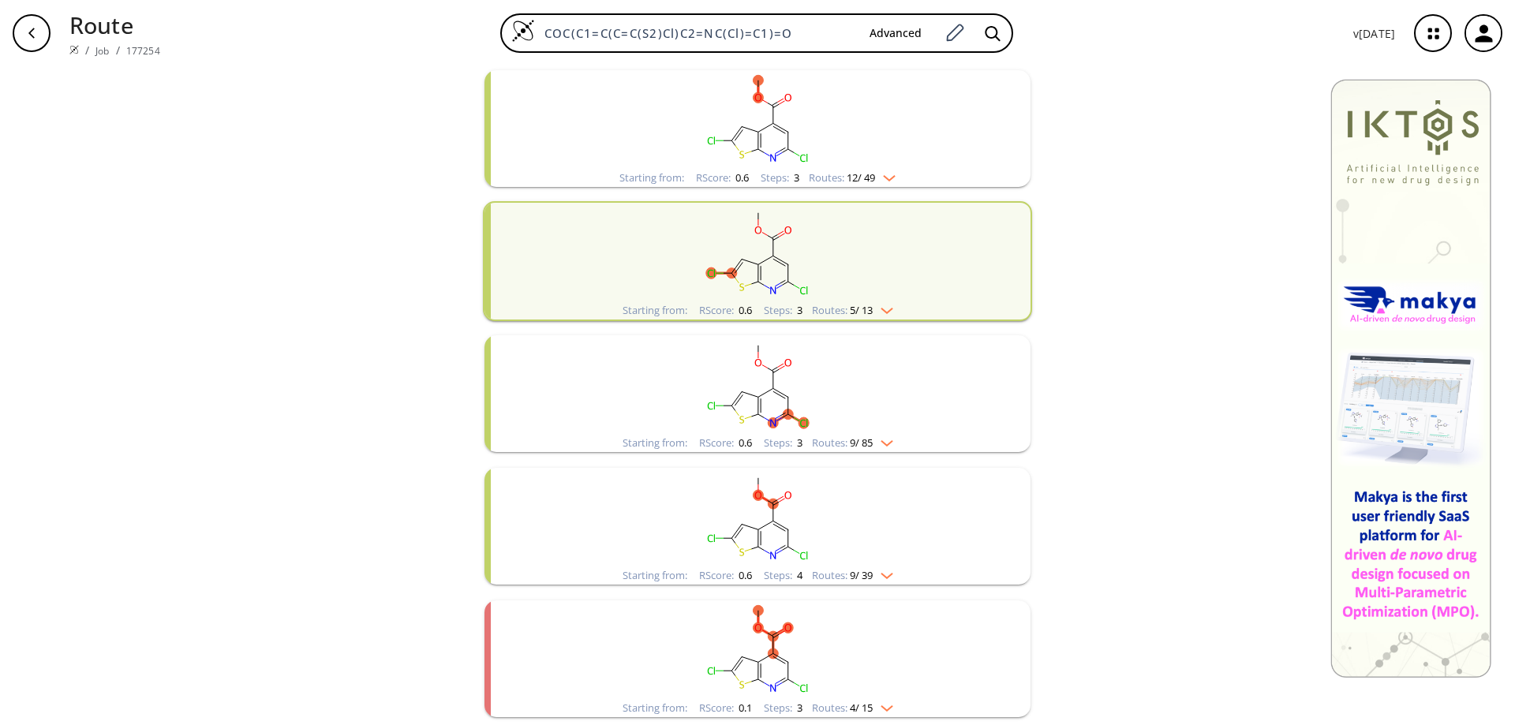
click at [757, 520] on rect "clusters" at bounding box center [757, 517] width 410 height 99
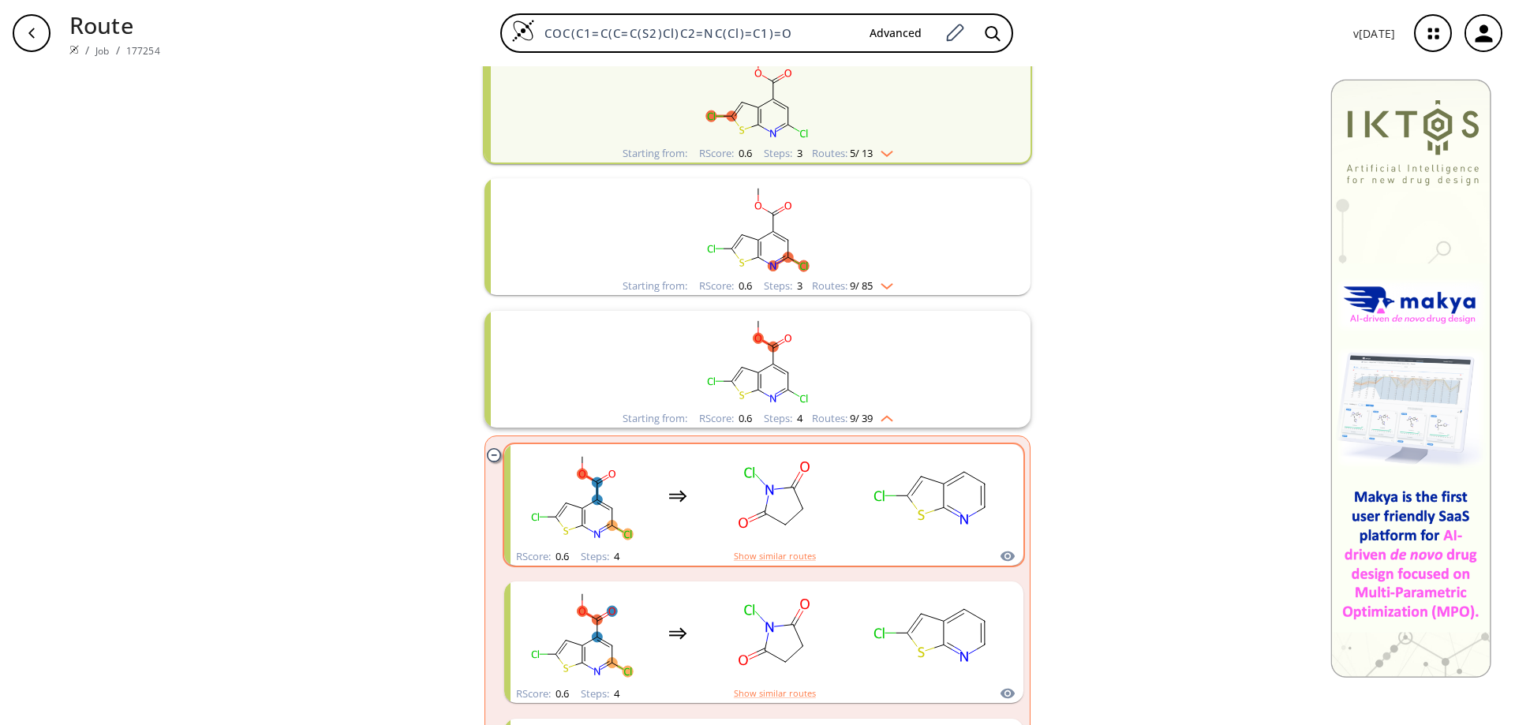
scroll to position [620, 0]
click at [945, 496] on rect "clusters" at bounding box center [932, 495] width 142 height 99
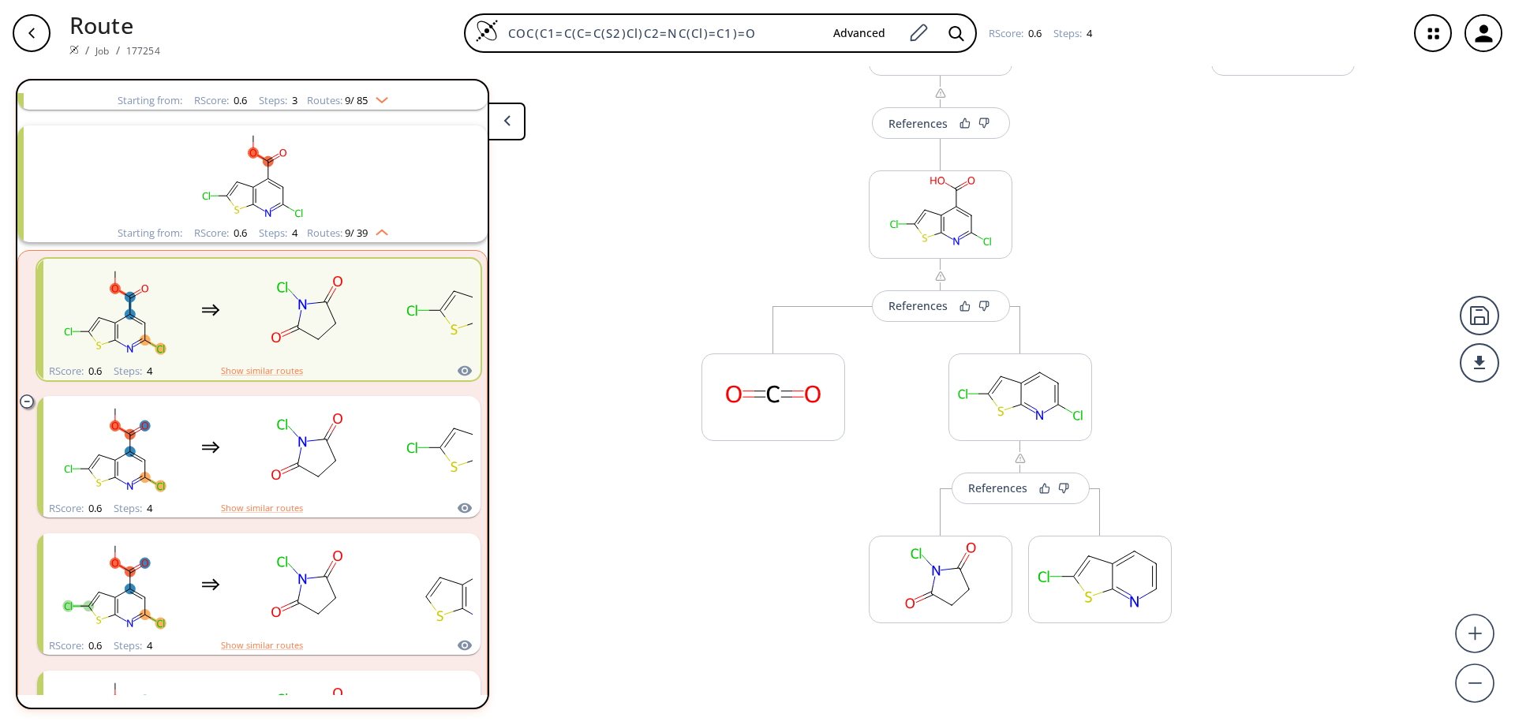
scroll to position [384, 0]
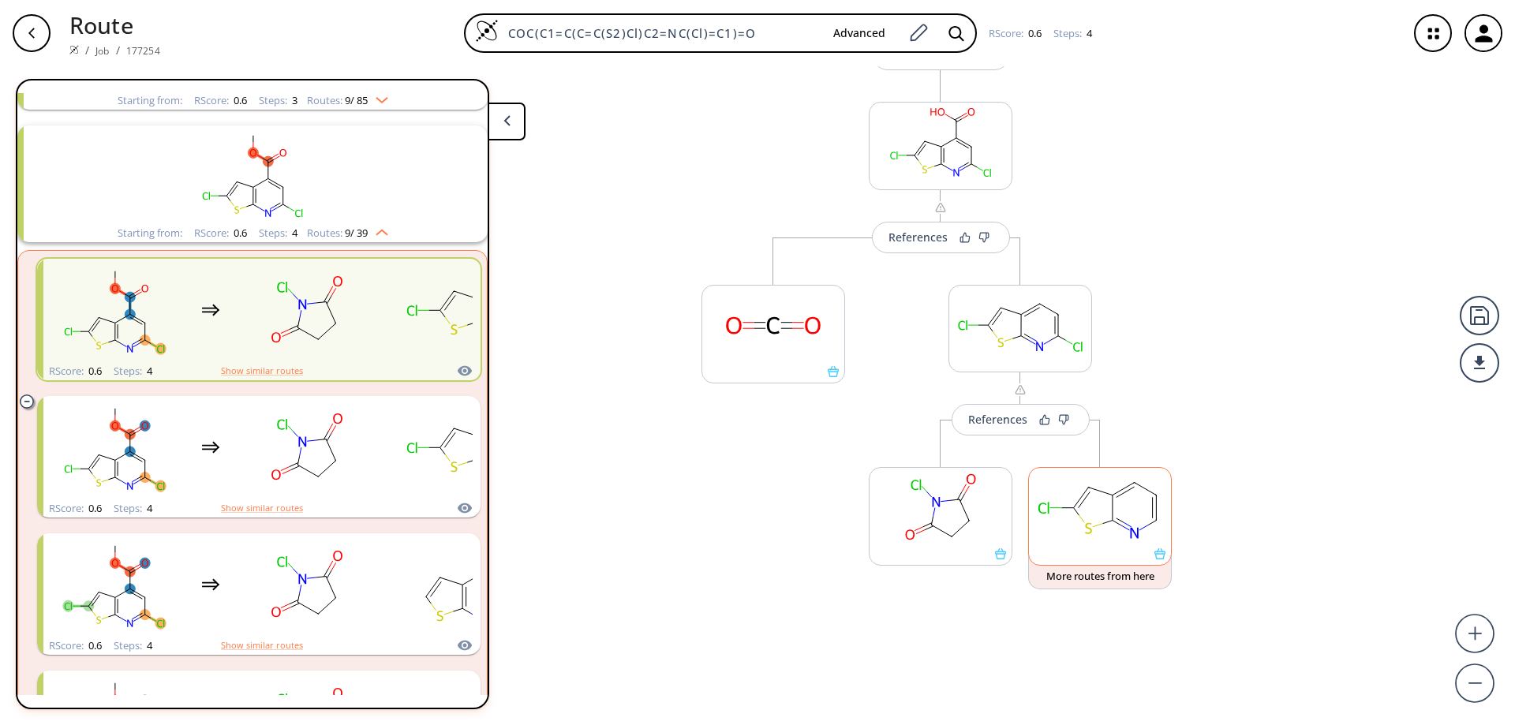
click at [1156, 556] on icon at bounding box center [1160, 554] width 11 height 11
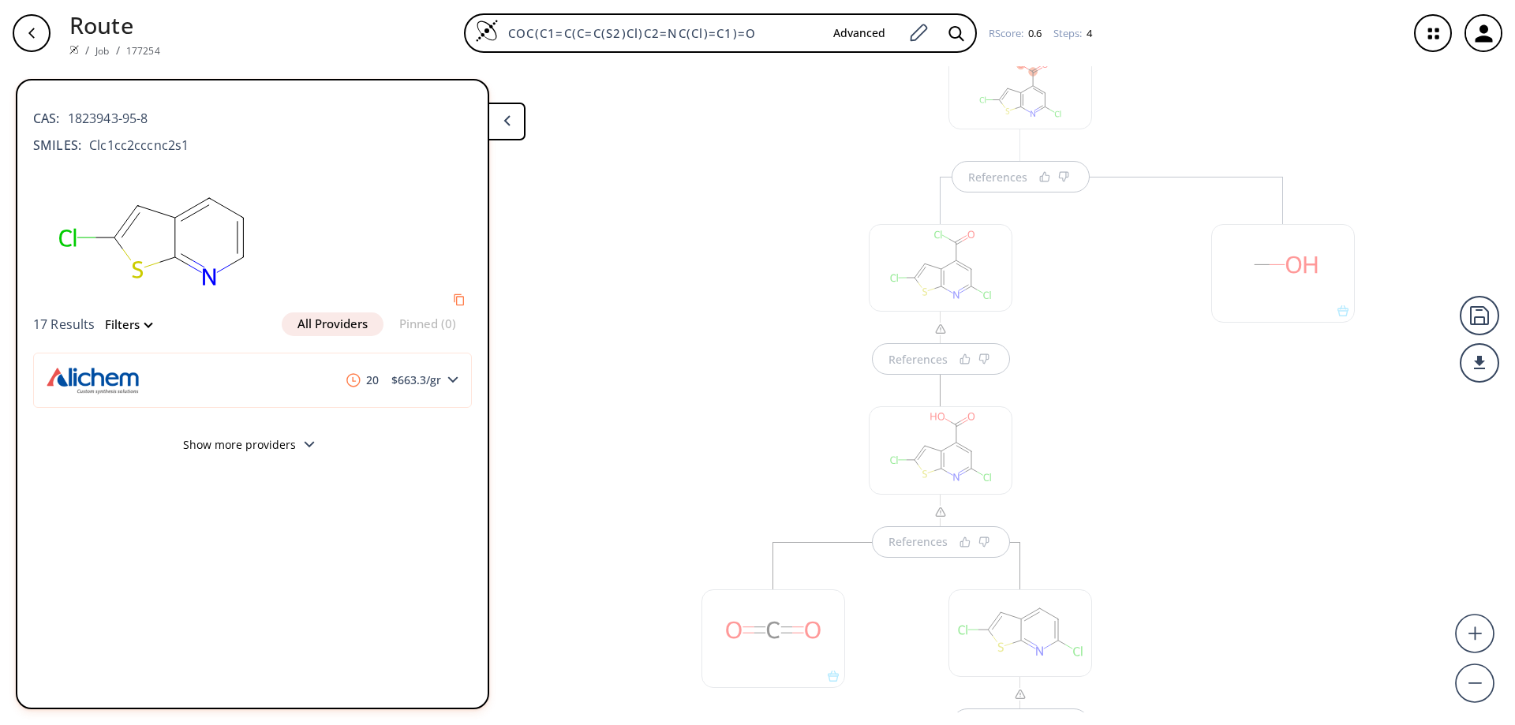
scroll to position [1, 0]
click at [1251, 576] on div at bounding box center [1283, 666] width 159 height 820
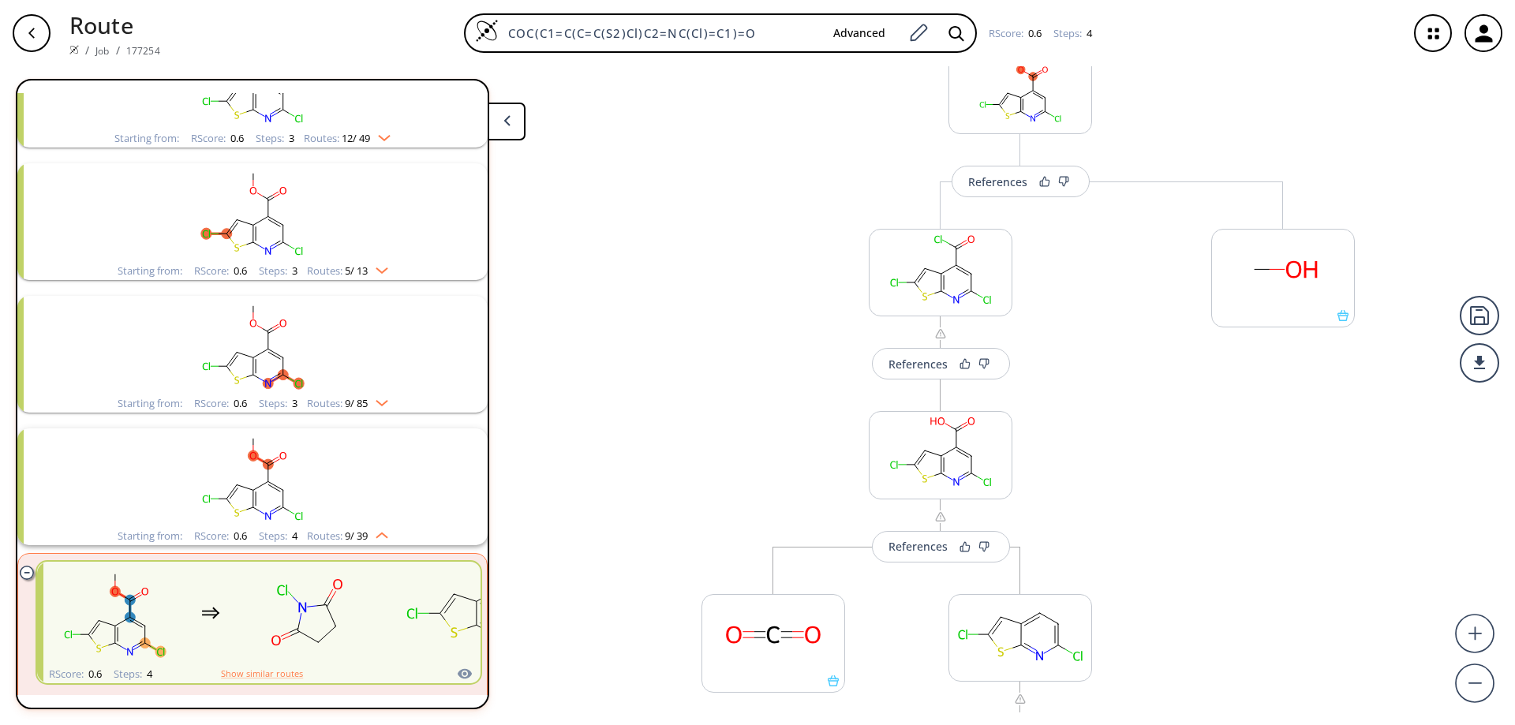
scroll to position [238, 0]
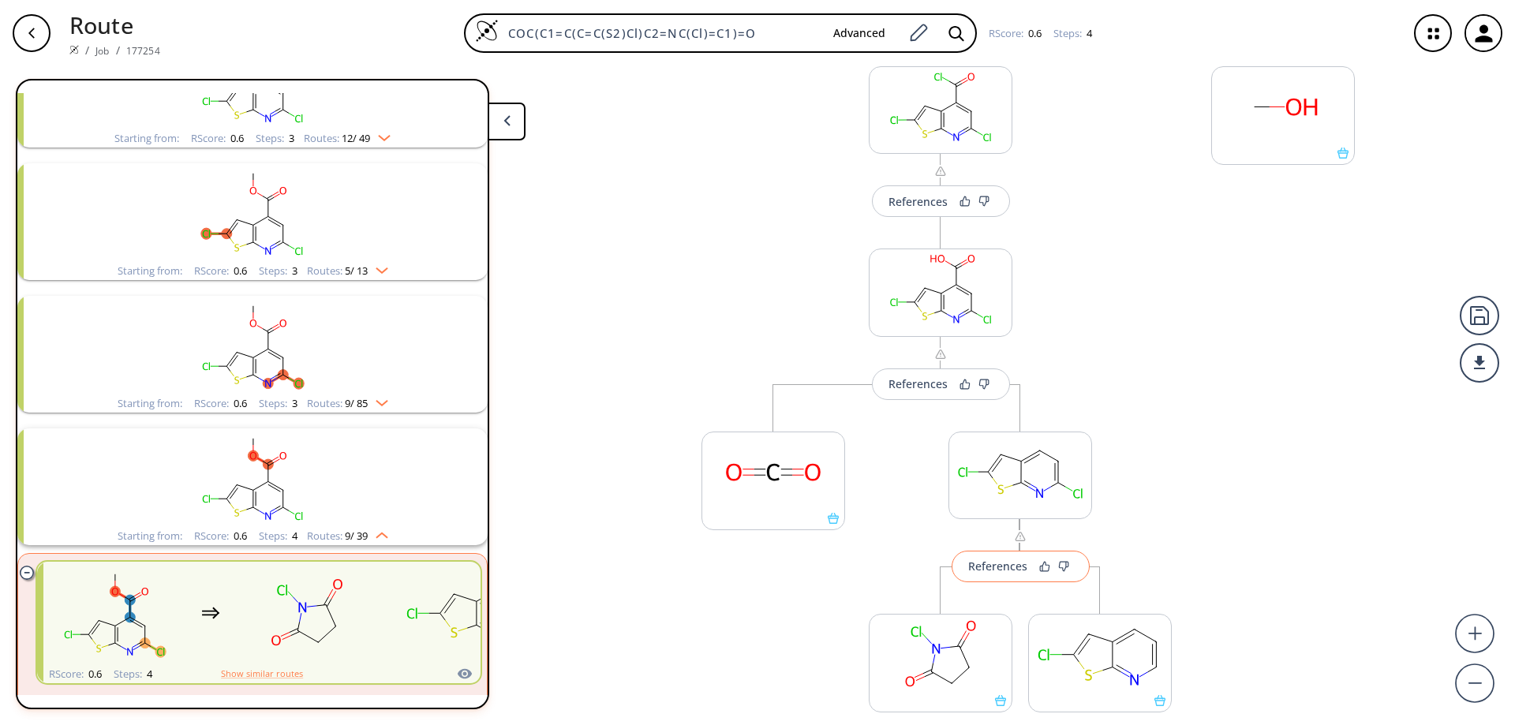
click at [1000, 567] on div "References" at bounding box center [997, 566] width 59 height 10
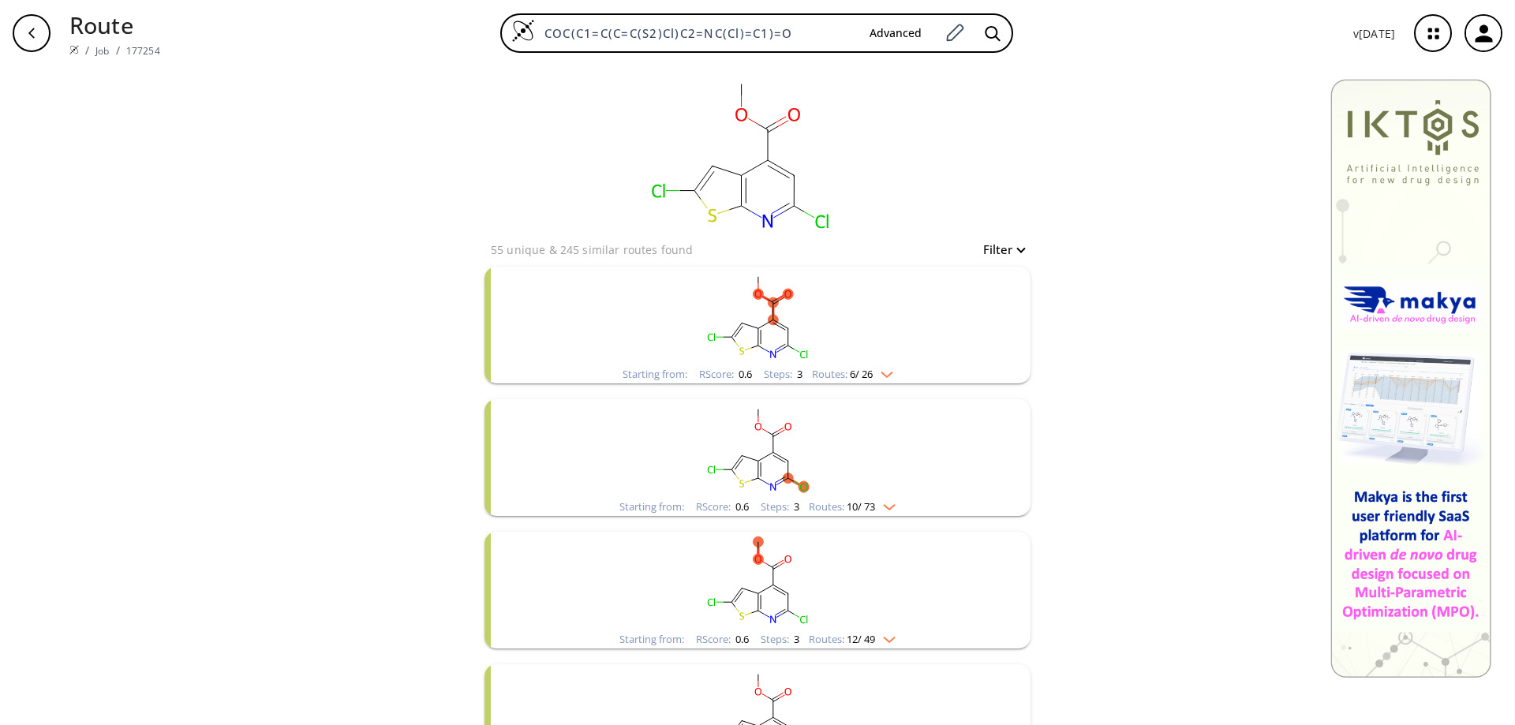
click at [758, 440] on rect "clusters" at bounding box center [757, 448] width 410 height 99
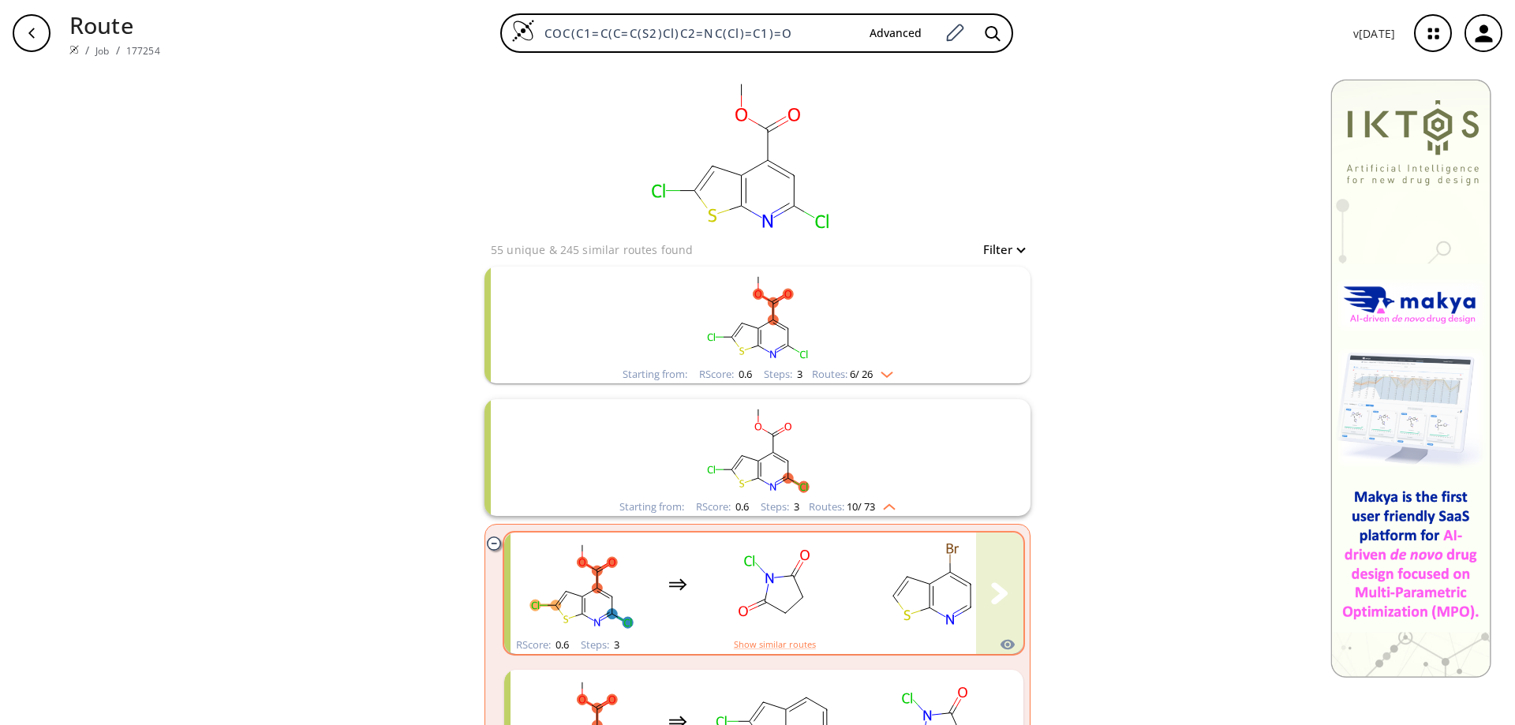
click at [931, 580] on icon "clusters" at bounding box center [940, 578] width 21 height 12
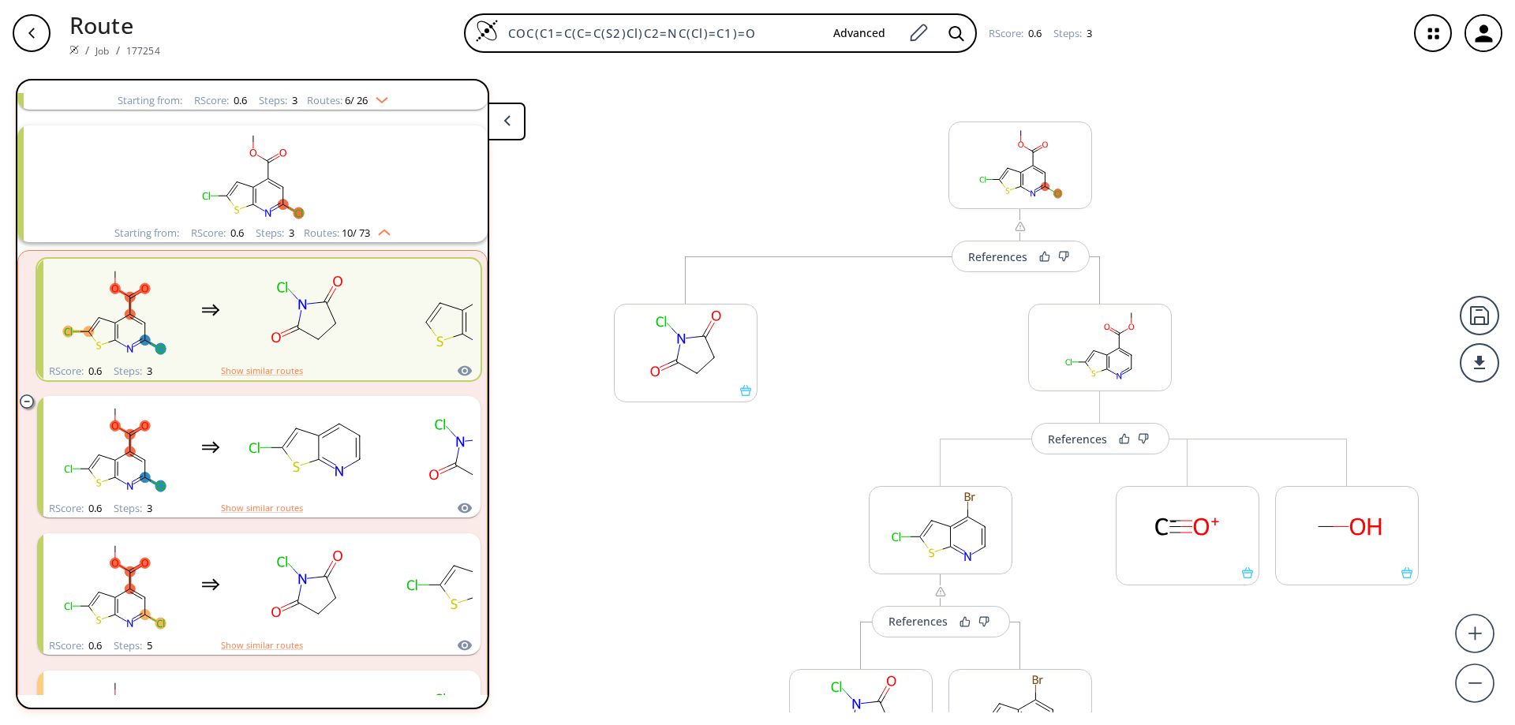
click at [27, 34] on icon "button" at bounding box center [31, 33] width 13 height 13
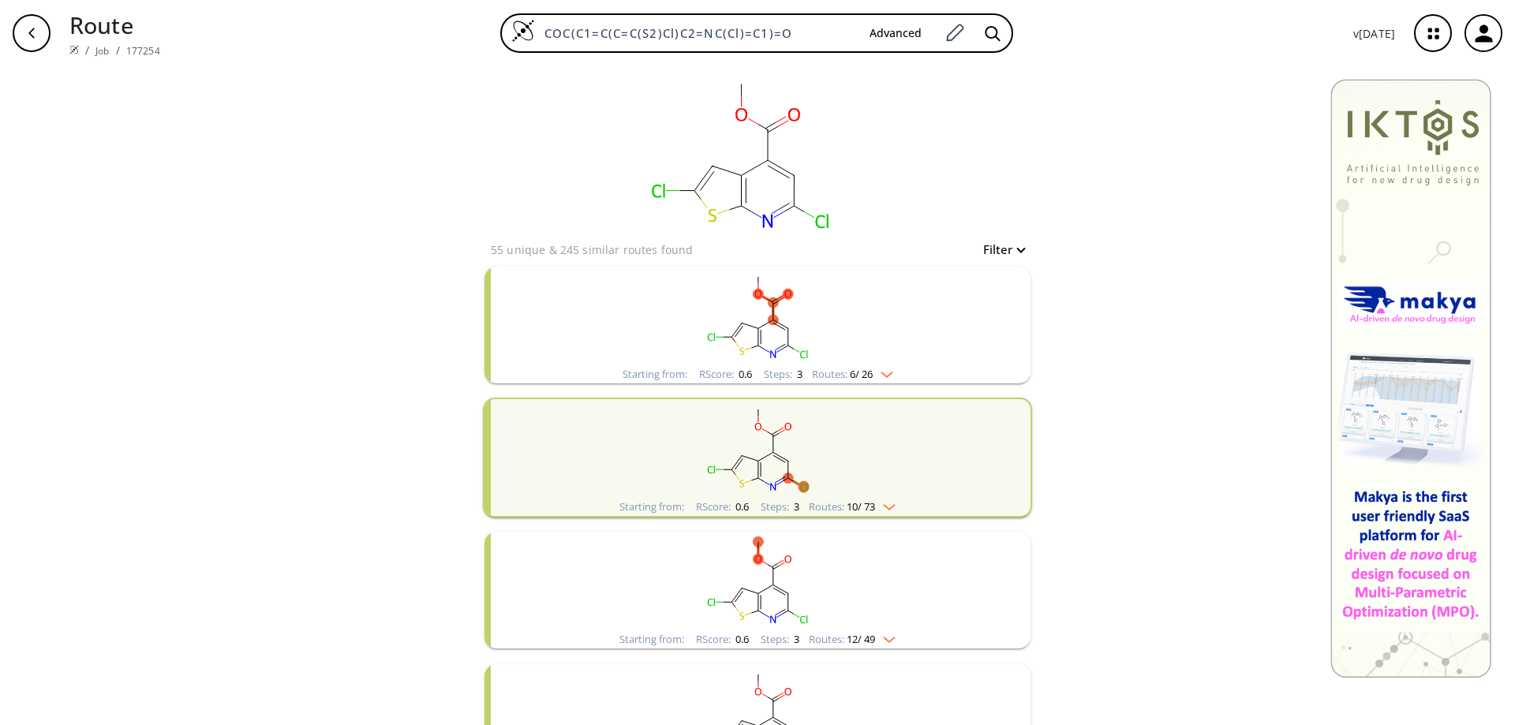
click at [76, 50] on img at bounding box center [73, 49] width 9 height 9
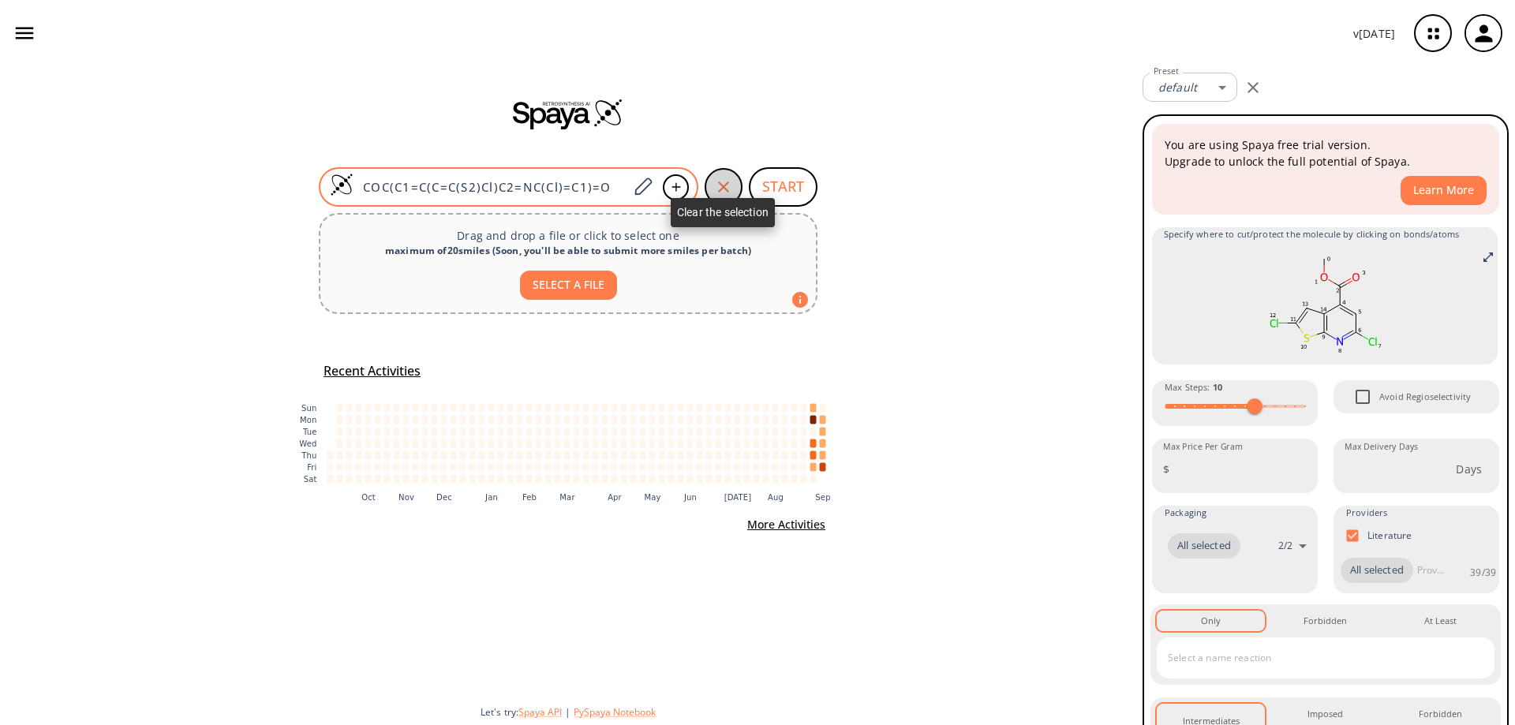
drag, startPoint x: 715, startPoint y: 182, endPoint x: 571, endPoint y: 193, distance: 144.9
click at [714, 182] on icon "button" at bounding box center [723, 187] width 19 height 19
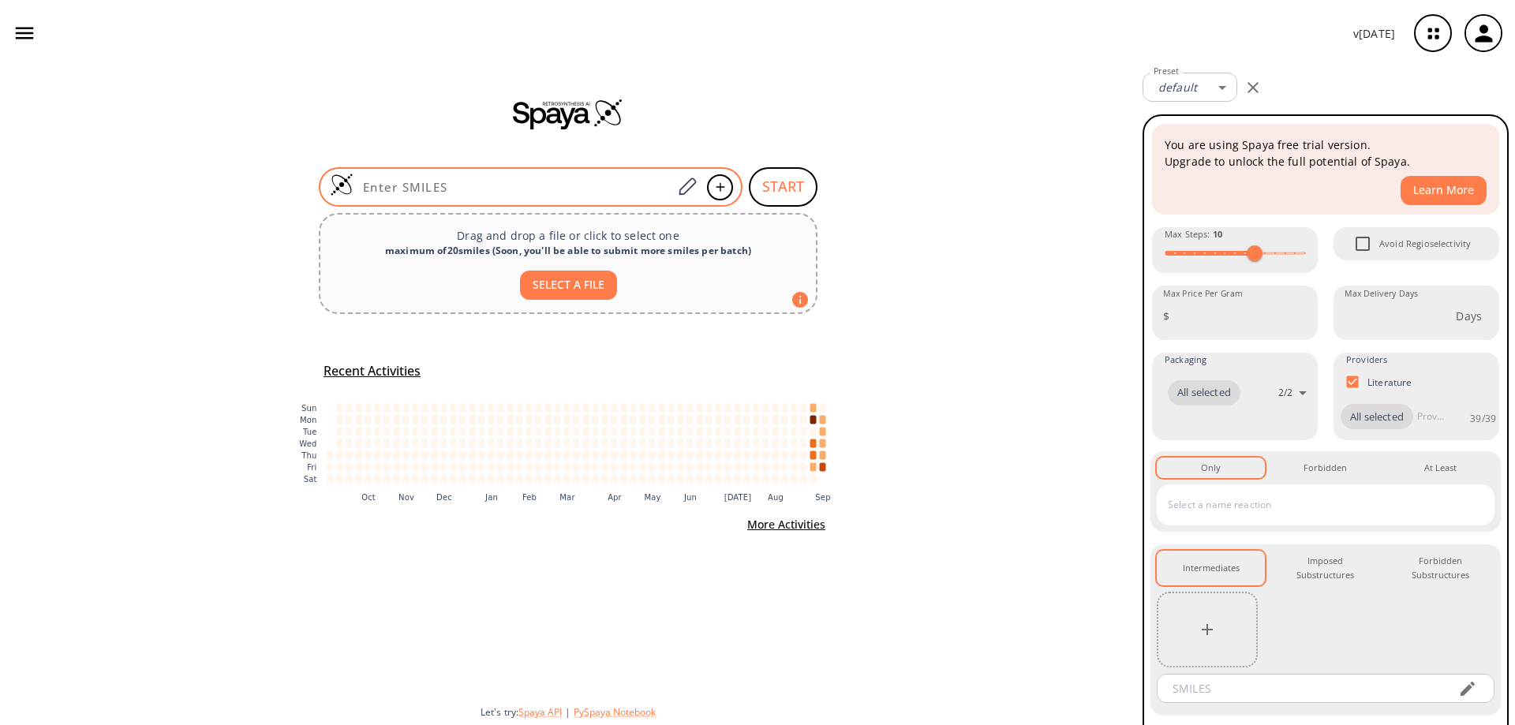
click at [549, 188] on input at bounding box center [513, 187] width 319 height 16
paste input "ClC1=NC2=NC(C(OC)=O)=CC=C2C=N1"
type input "ClC1=NC2=NC(C(OC)=O)=CC=C2C=N1"
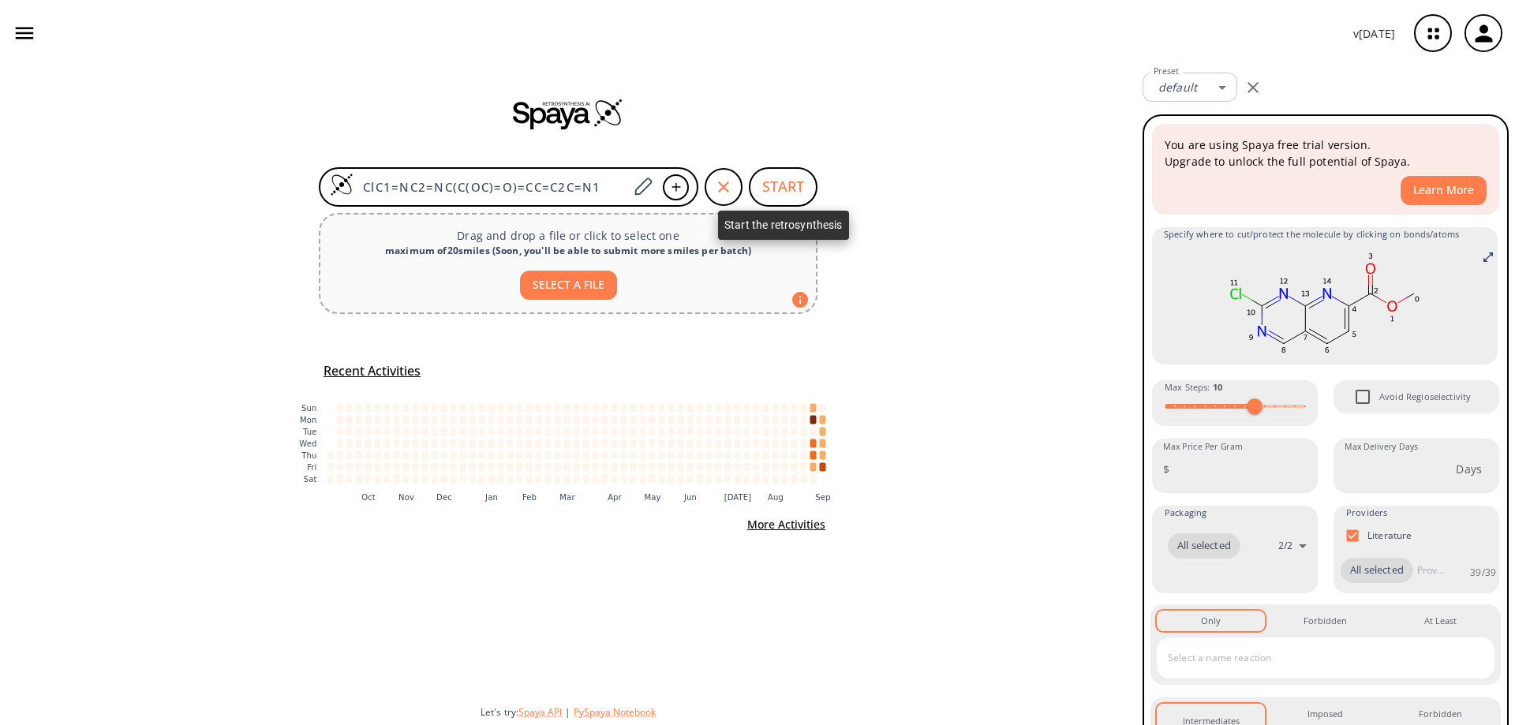
click at [775, 186] on button "START" at bounding box center [783, 186] width 69 height 39
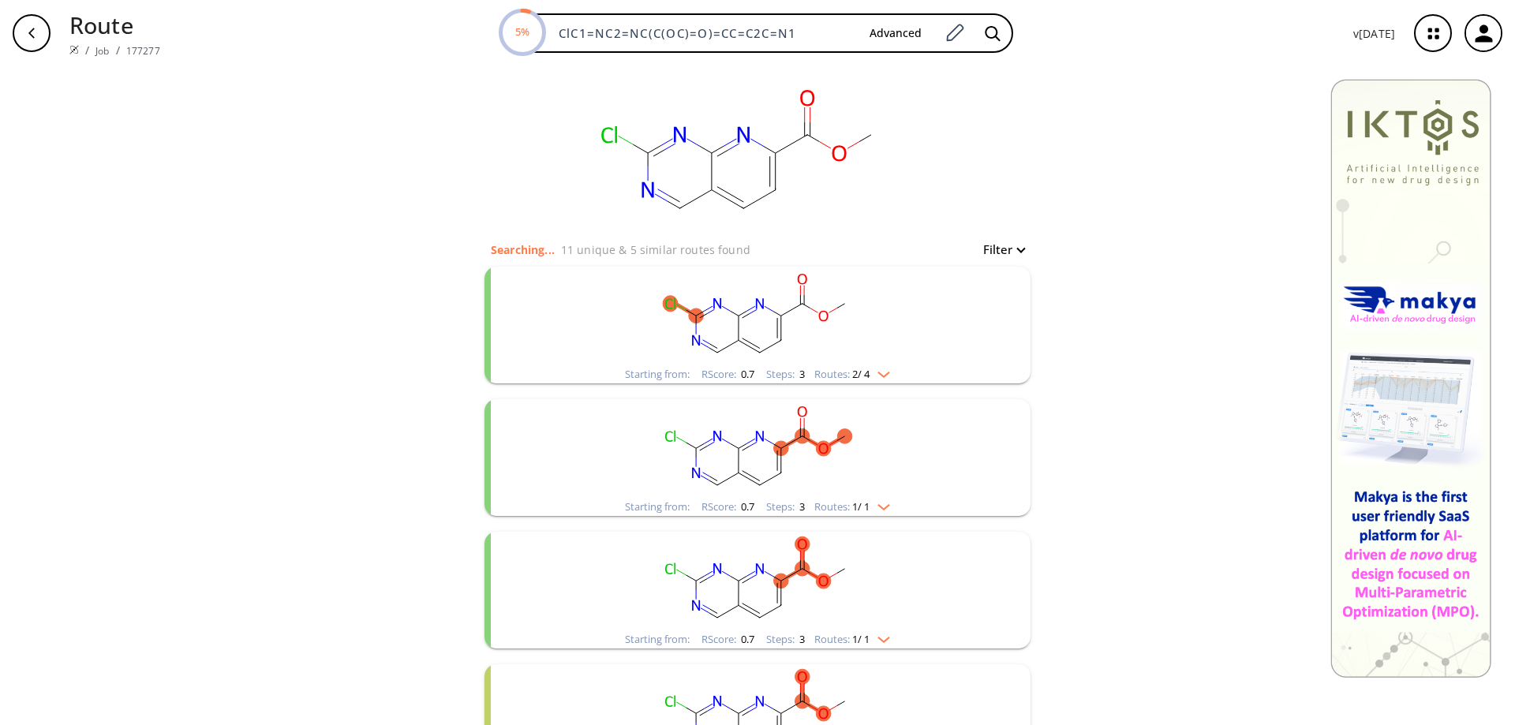
click at [735, 339] on ellipse "clusters" at bounding box center [739, 340] width 15 height 15
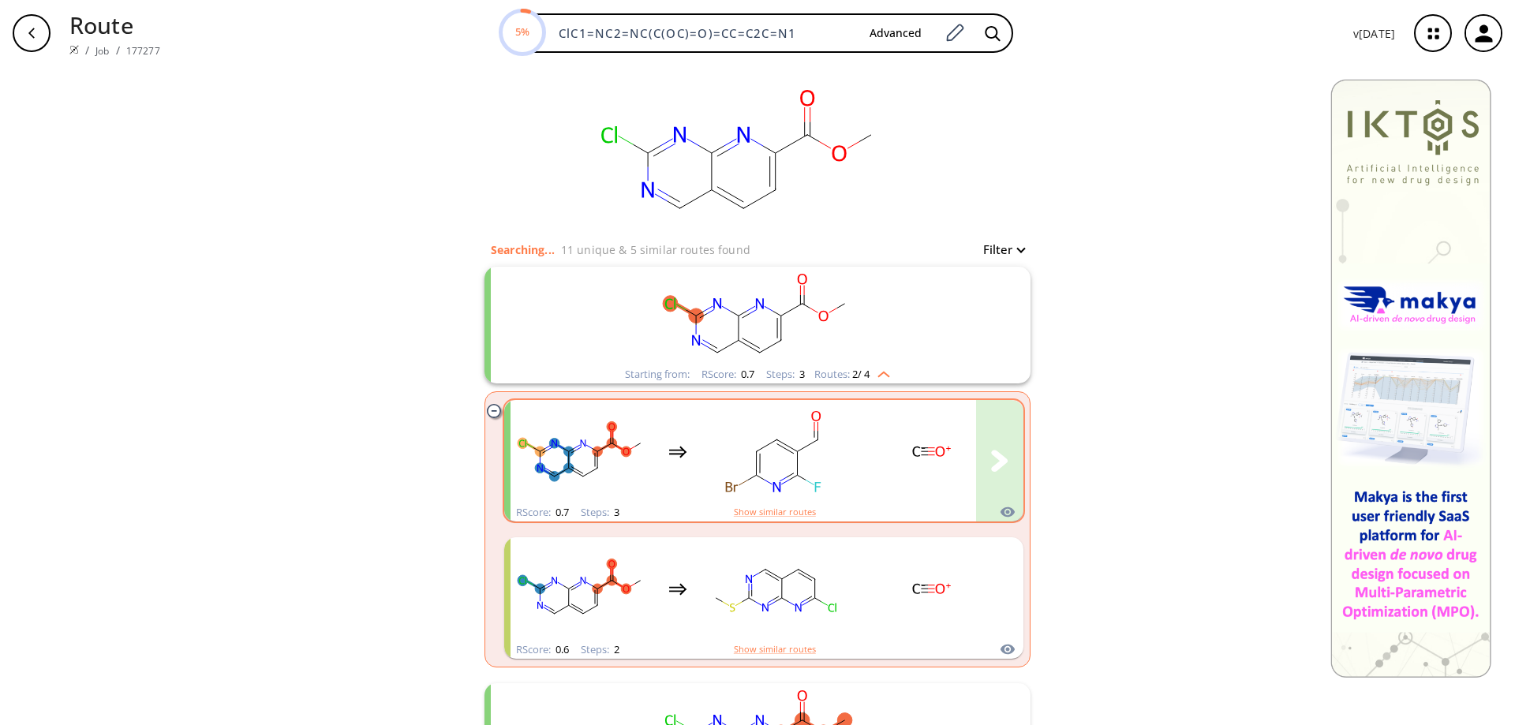
click at [759, 442] on rect "clusters" at bounding box center [774, 452] width 142 height 99
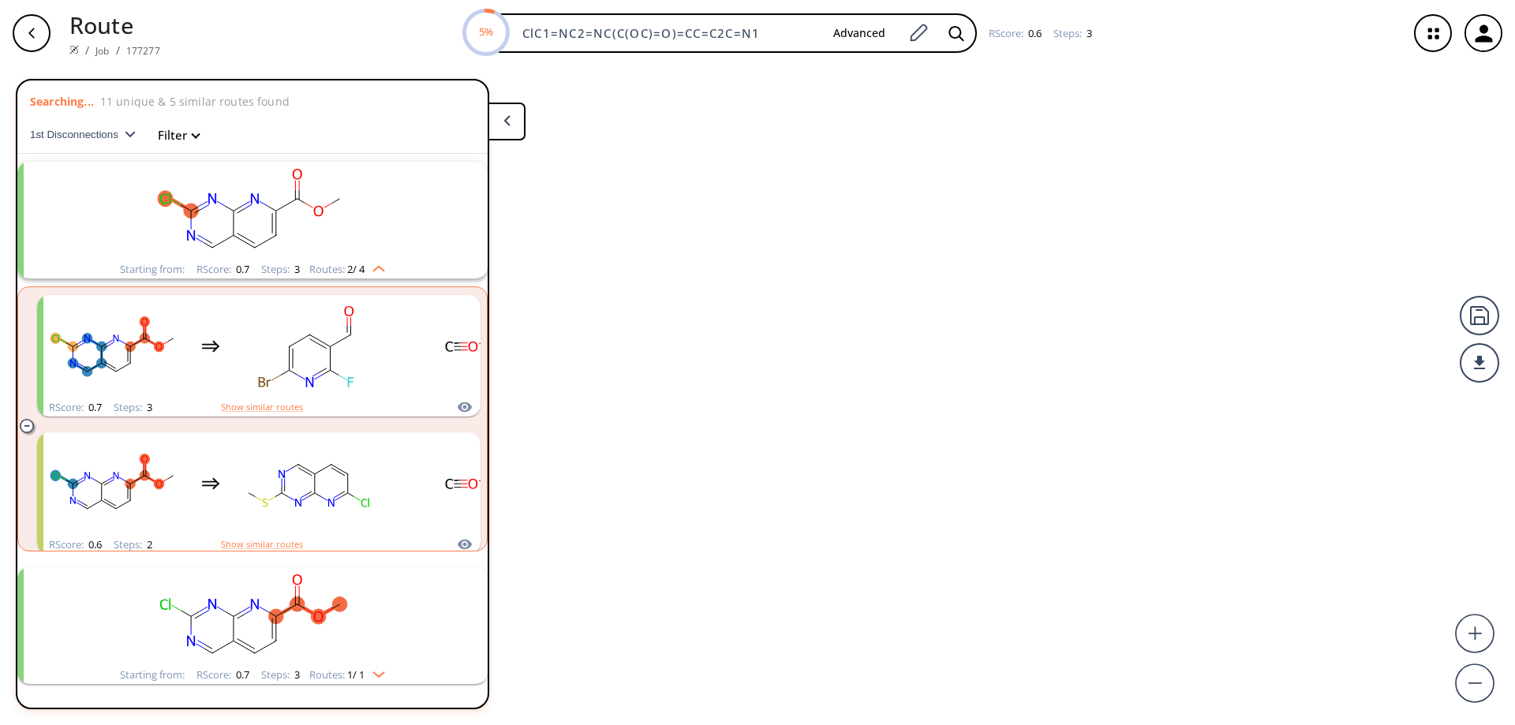
scroll to position [36, 0]
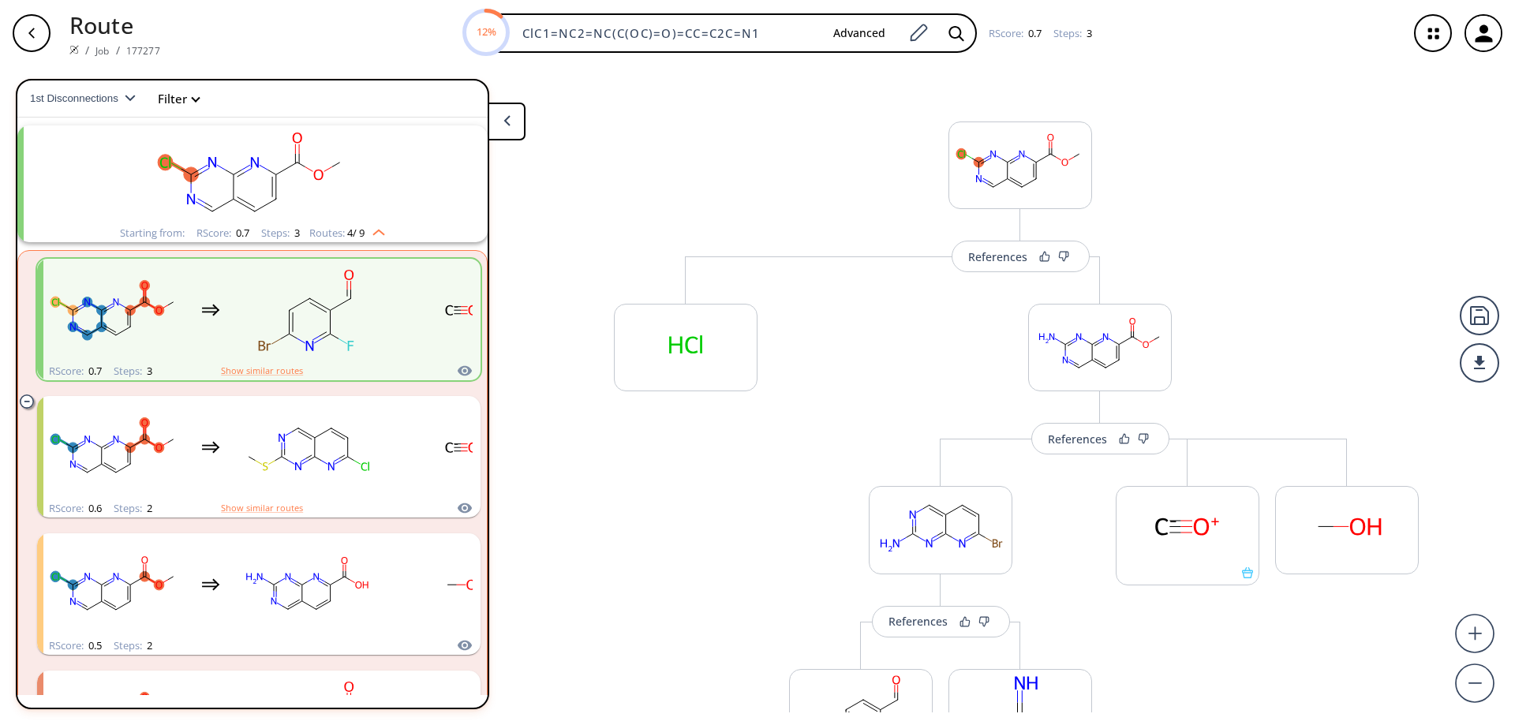
click at [742, 449] on div "More routes from here" at bounding box center [685, 560] width 159 height 606
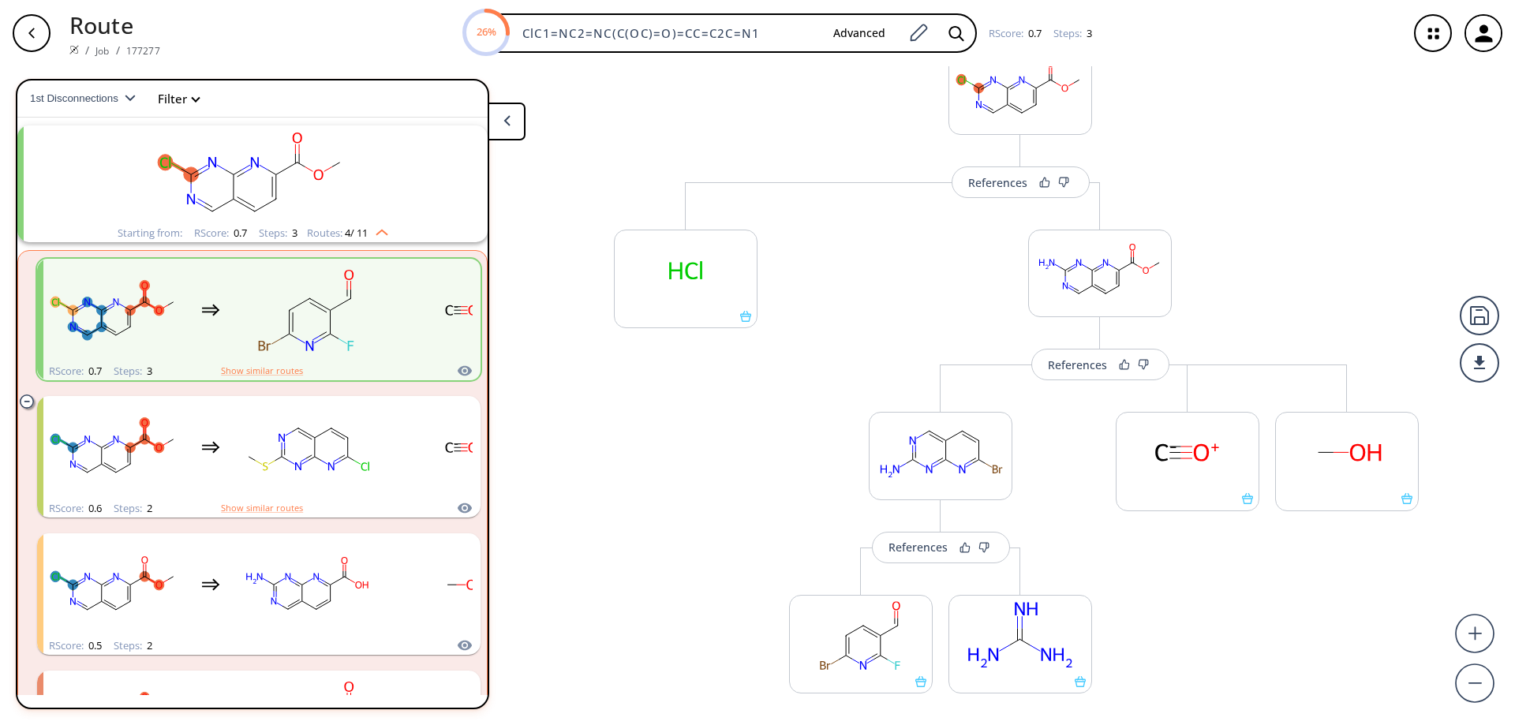
scroll to position [103, 0]
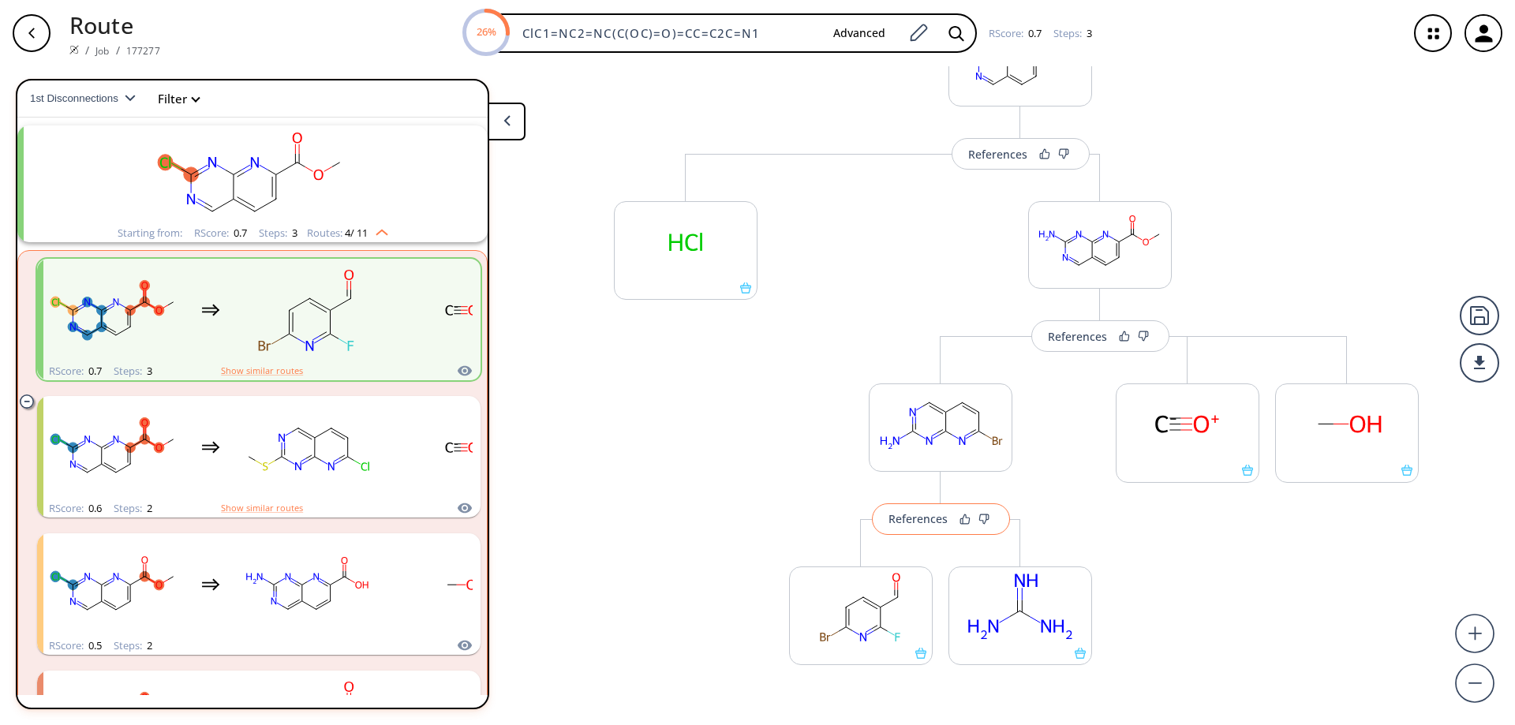
click at [912, 524] on div "References" at bounding box center [918, 519] width 59 height 10
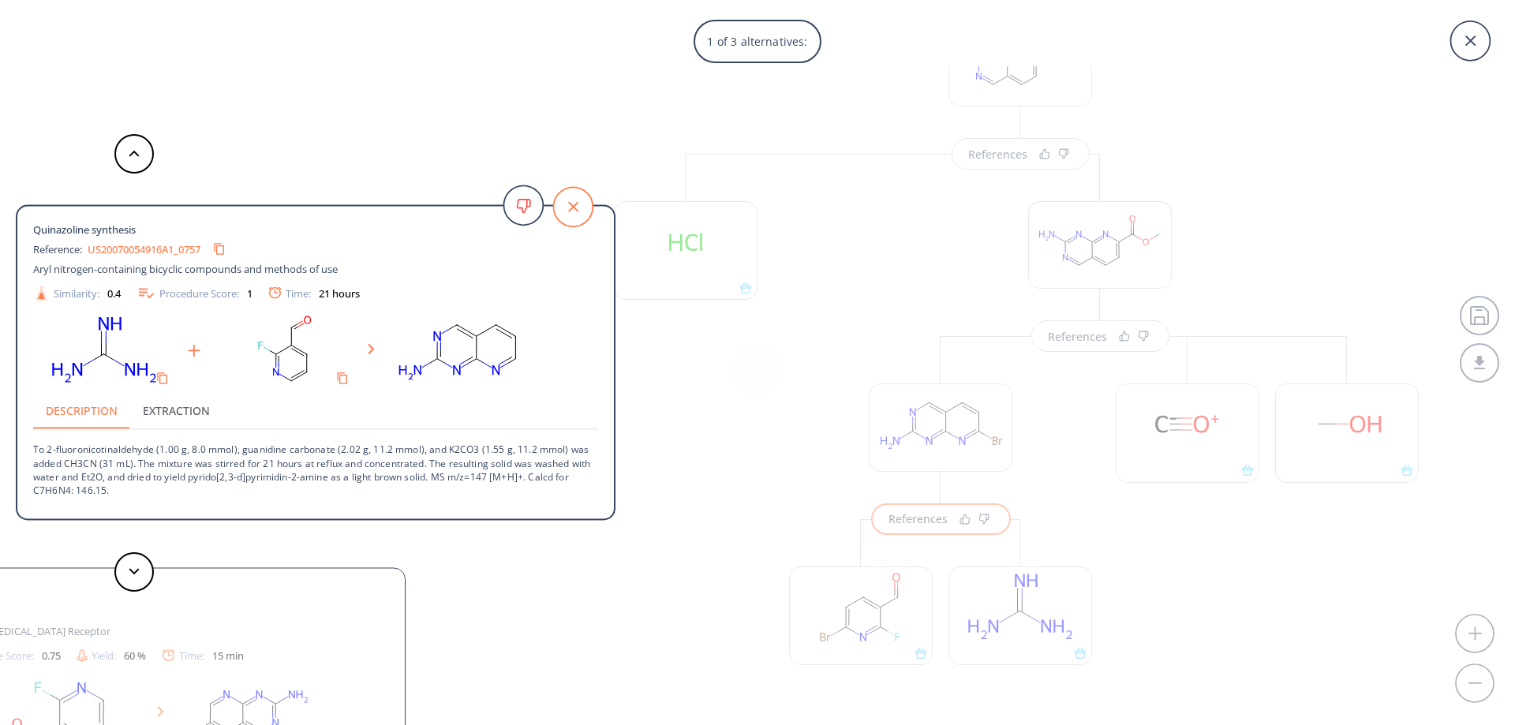
click at [568, 209] on icon at bounding box center [572, 206] width 39 height 39
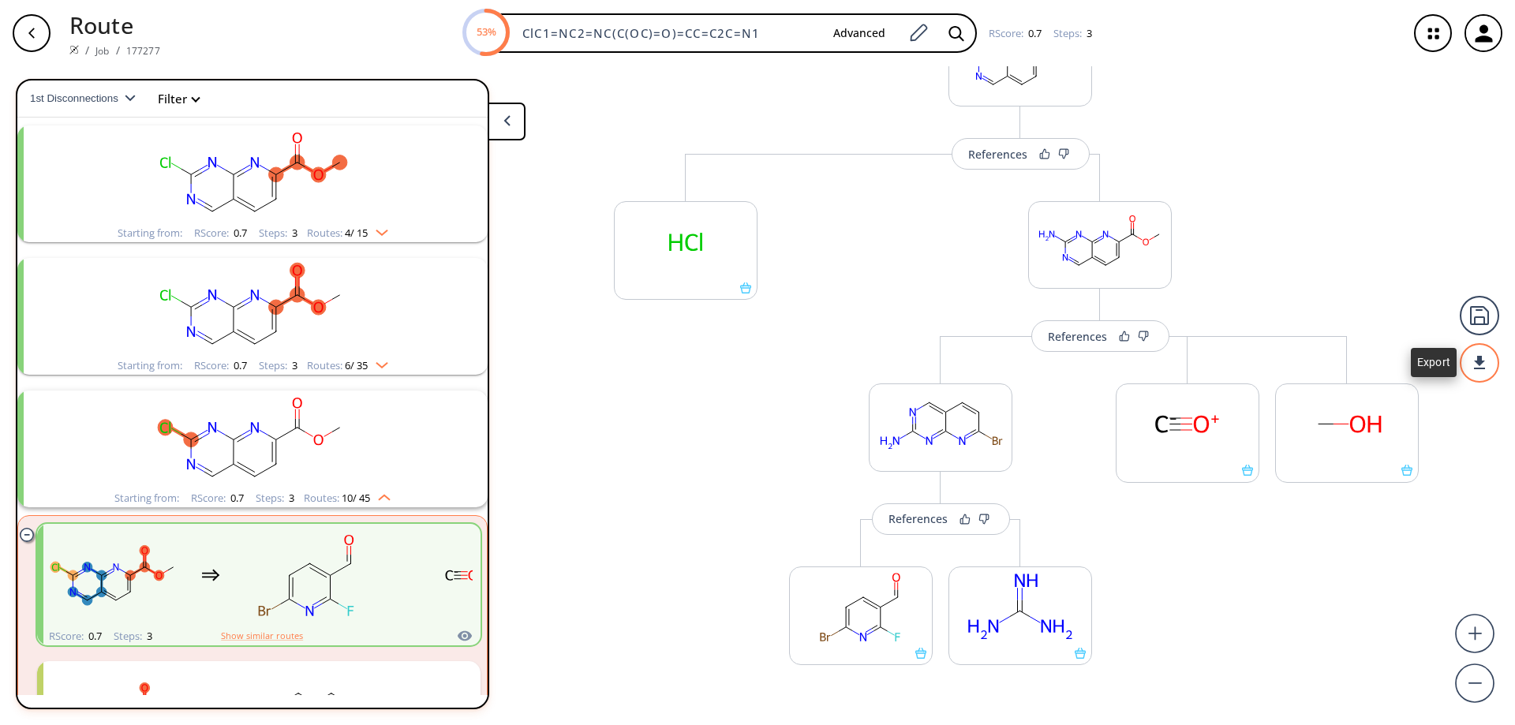
click at [1486, 359] on div at bounding box center [1479, 362] width 39 height 39
click at [1414, 358] on li "PDF" at bounding box center [1420, 356] width 79 height 26
